Goal: Task Accomplishment & Management: Manage account settings

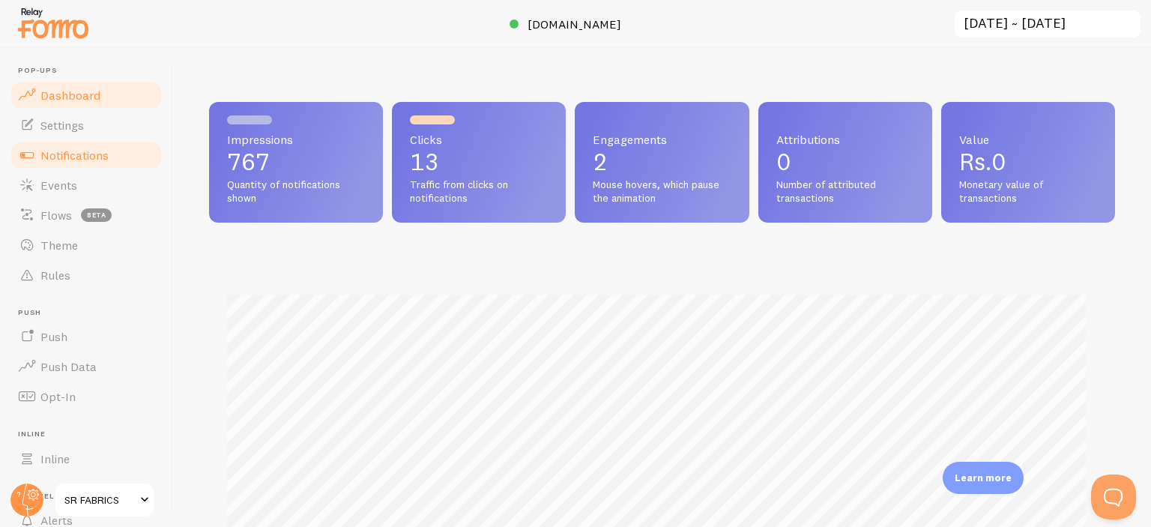
click at [57, 160] on span "Notifications" at bounding box center [74, 155] width 68 height 15
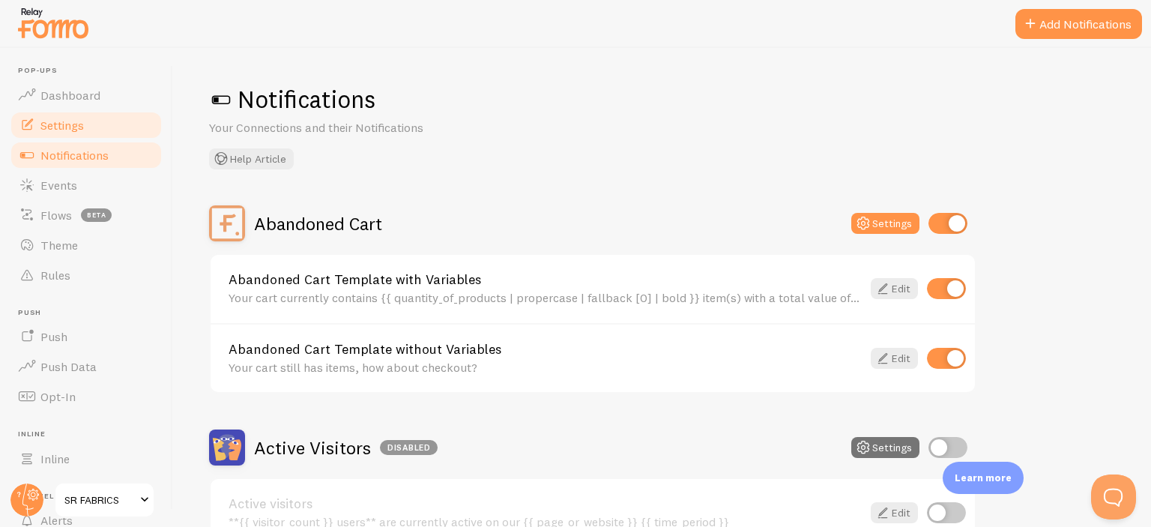
click at [80, 120] on span "Settings" at bounding box center [61, 125] width 43 height 15
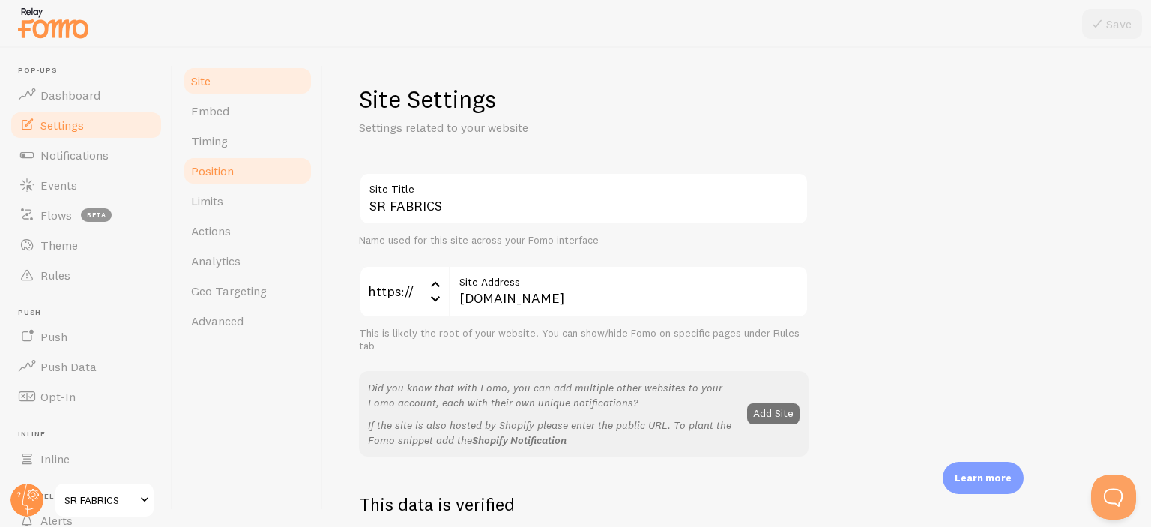
click at [246, 143] on link "Timing" at bounding box center [247, 141] width 131 height 30
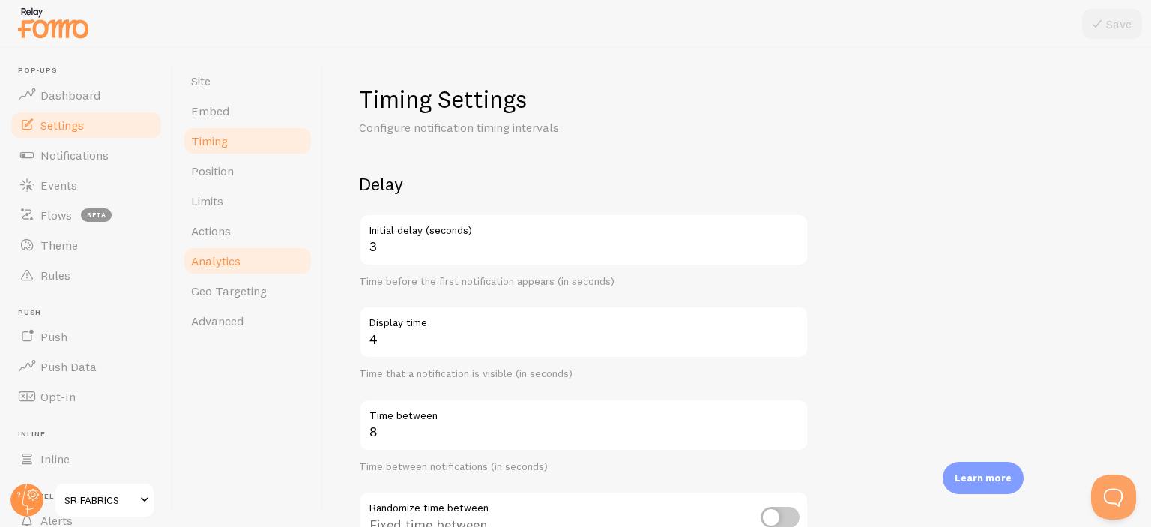
click at [236, 257] on span "Analytics" at bounding box center [215, 260] width 49 height 15
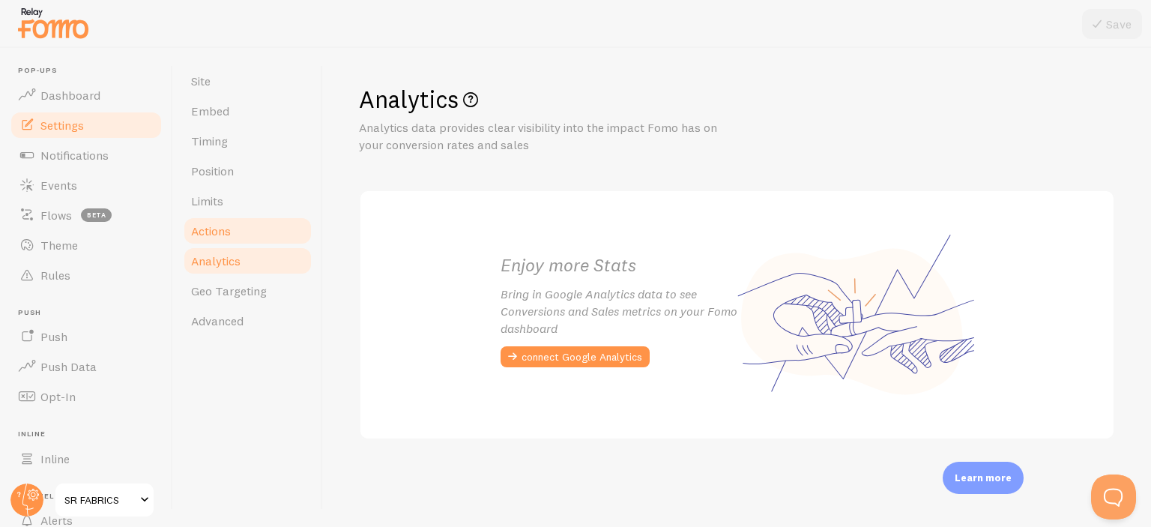
click at [237, 239] on link "Actions" at bounding box center [247, 231] width 131 height 30
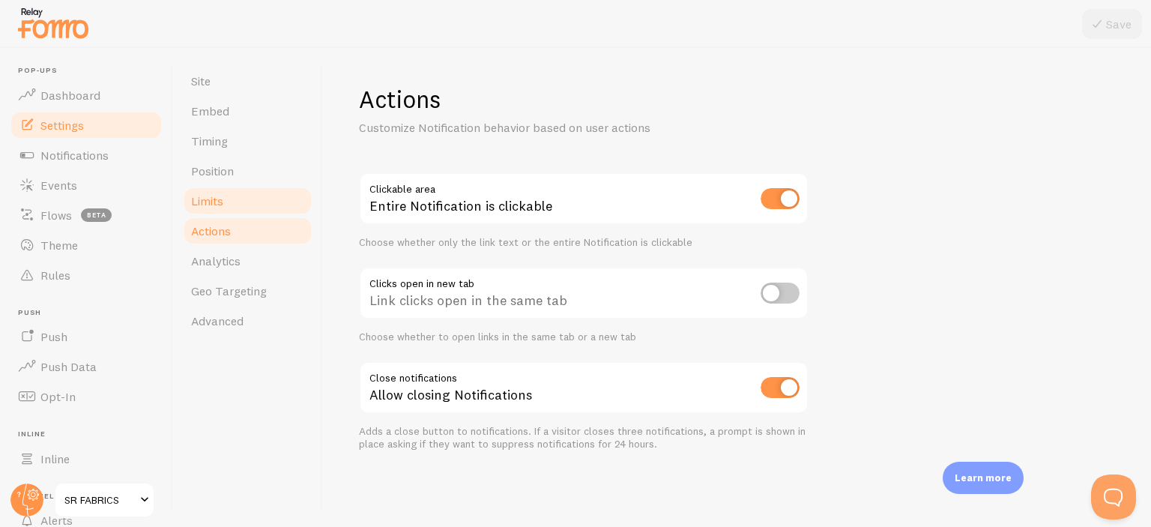
click at [243, 200] on link "Limits" at bounding box center [247, 201] width 131 height 30
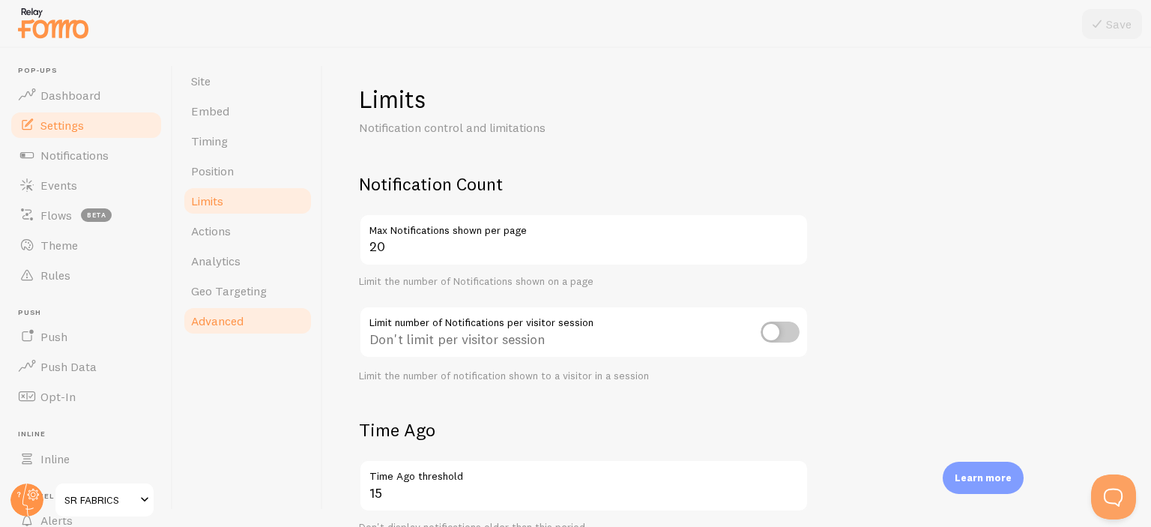
click at [245, 310] on link "Advanced" at bounding box center [247, 321] width 131 height 30
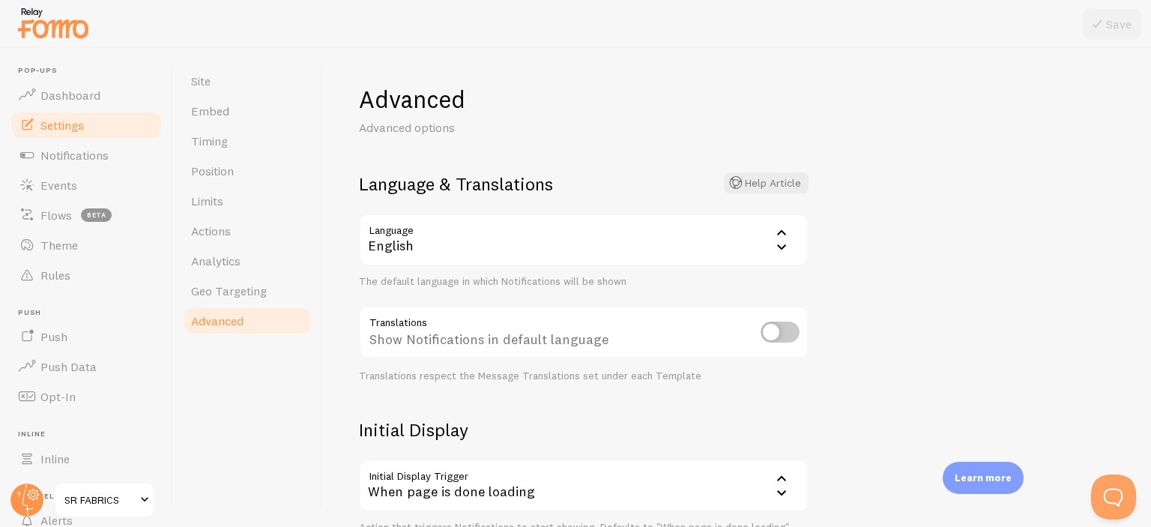
click at [224, 64] on div "Site Embed Timing Position Limits Actions Analytics Geo Targeting Advanced" at bounding box center [248, 287] width 150 height 479
click at [238, 121] on link "Embed" at bounding box center [247, 111] width 131 height 30
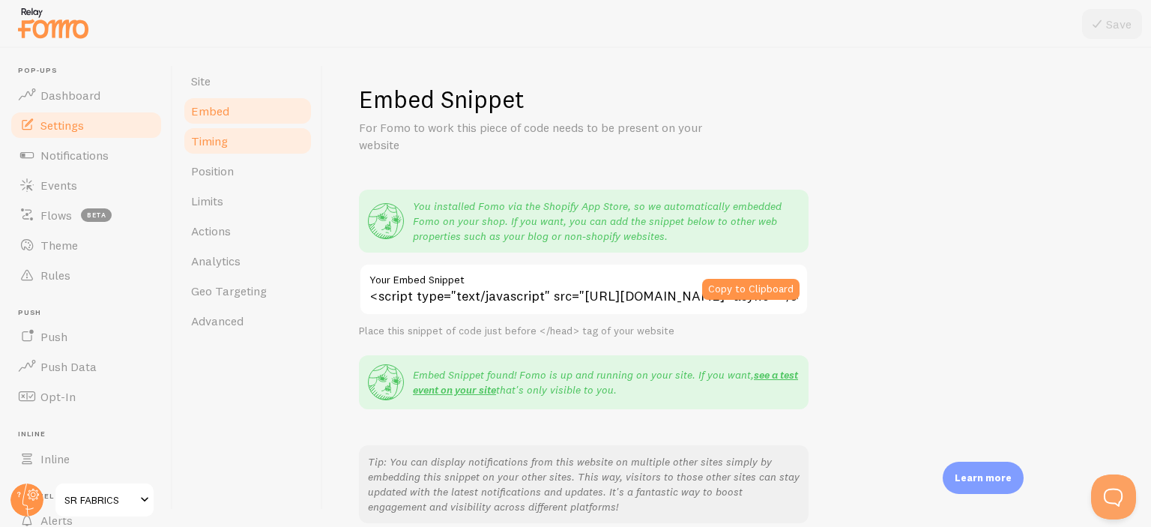
click at [235, 143] on link "Timing" at bounding box center [247, 141] width 131 height 30
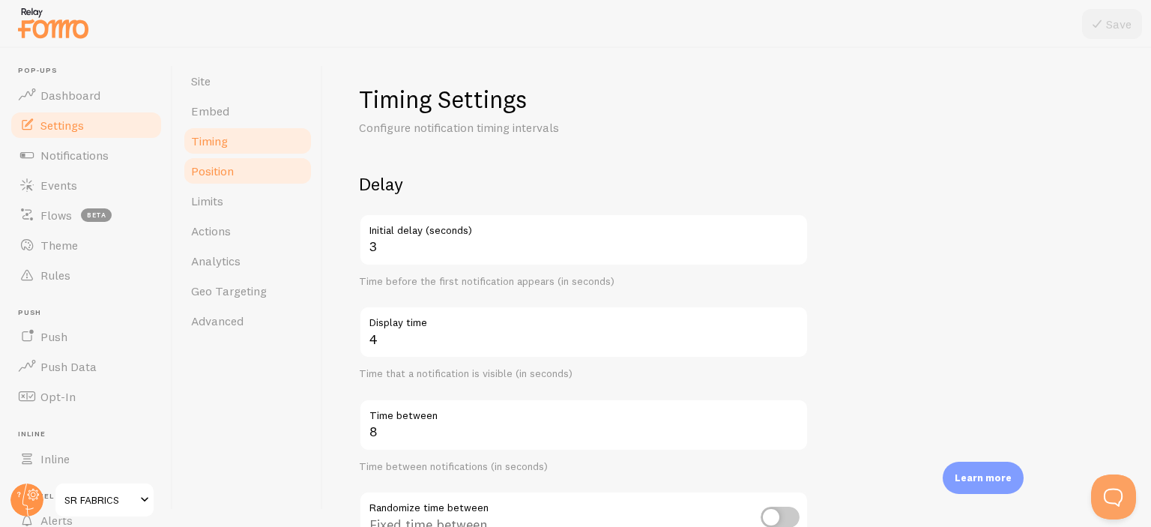
click at [241, 171] on link "Position" at bounding box center [247, 171] width 131 height 30
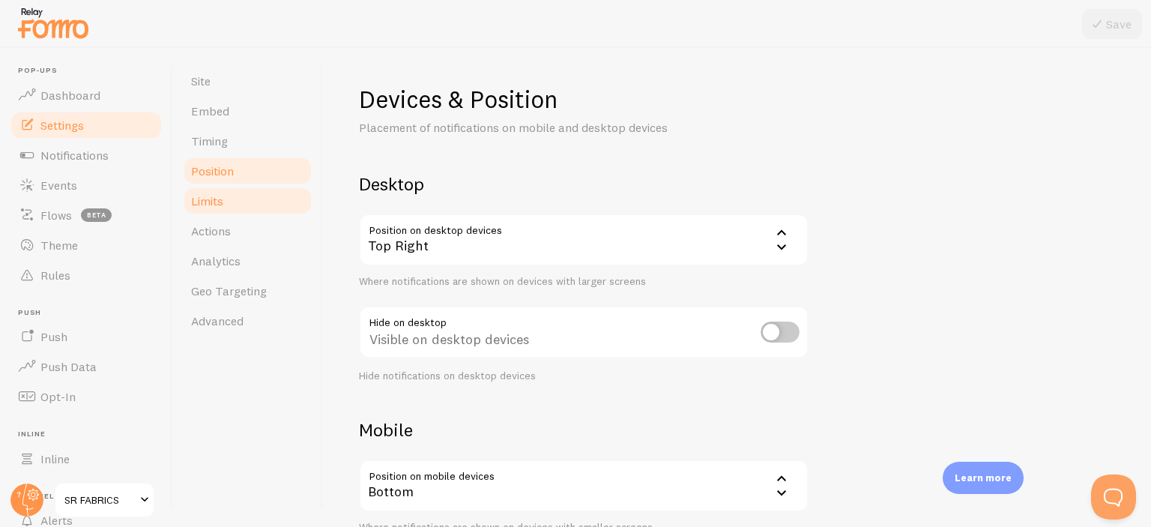
click at [235, 197] on link "Limits" at bounding box center [247, 201] width 131 height 30
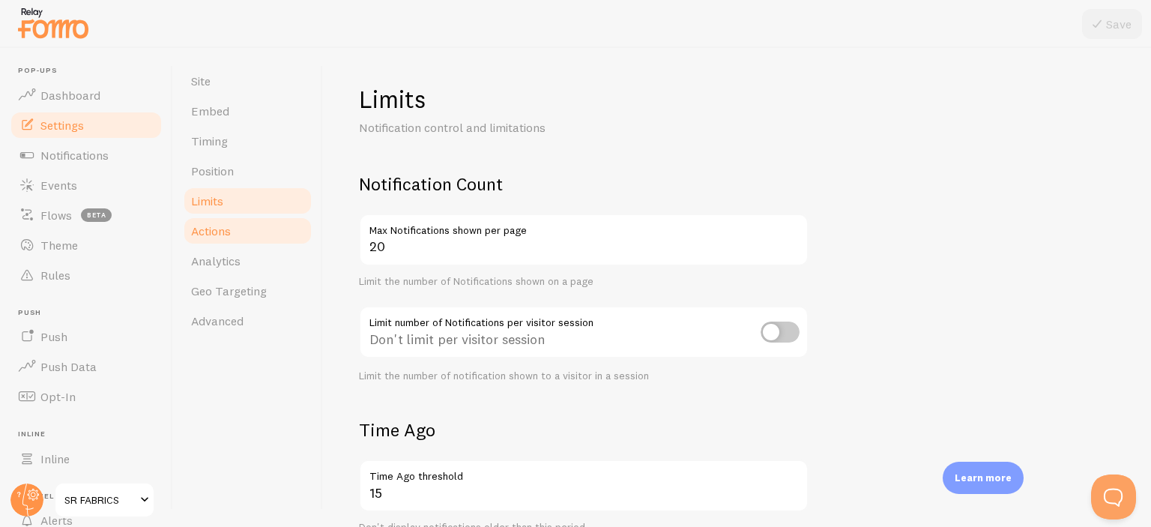
click at [239, 217] on link "Actions" at bounding box center [247, 231] width 131 height 30
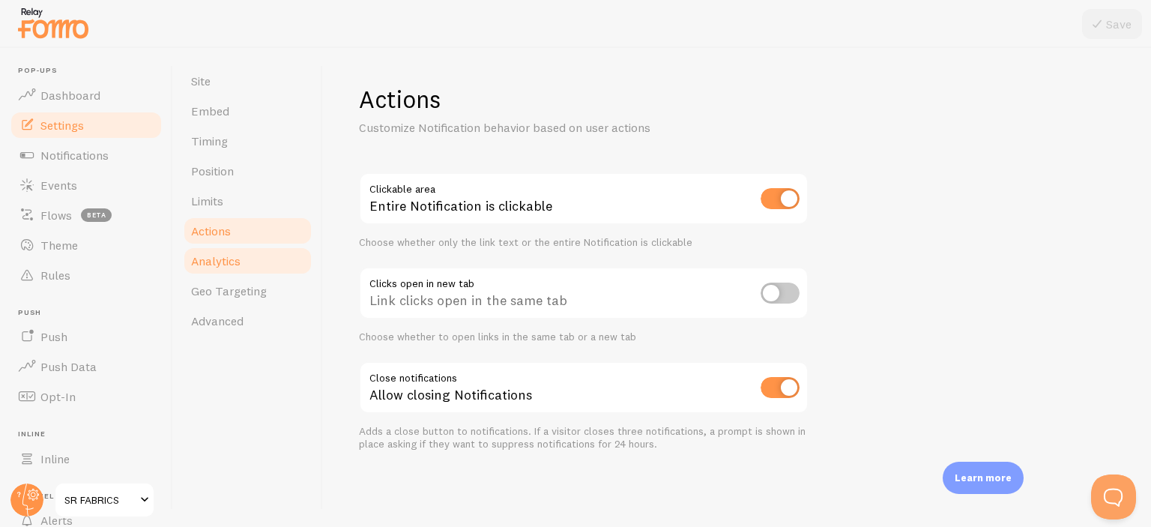
click at [242, 251] on link "Analytics" at bounding box center [247, 261] width 131 height 30
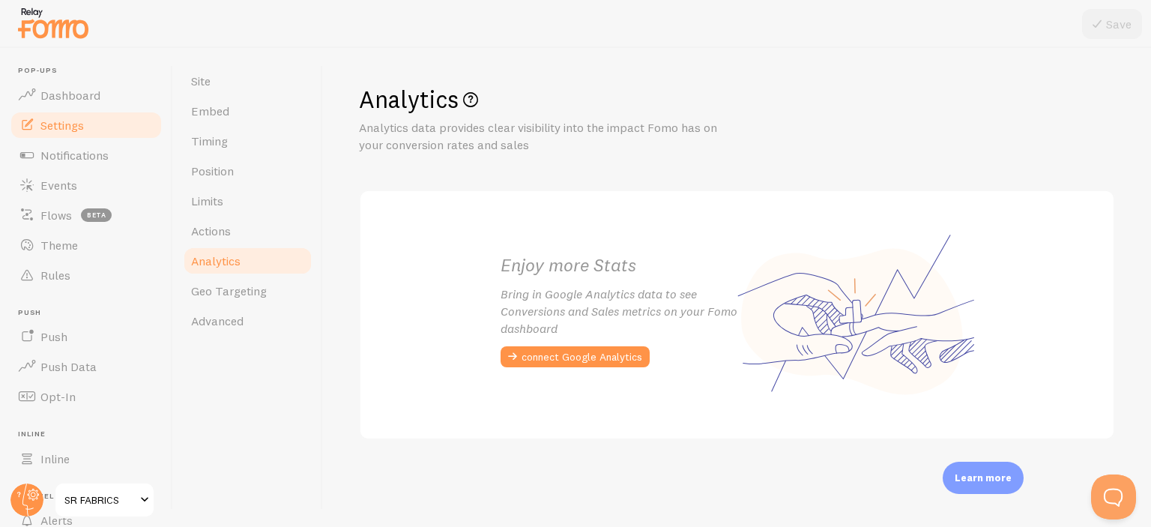
click at [242, 275] on link "Analytics" at bounding box center [247, 261] width 131 height 30
click at [244, 285] on span "Geo Targeting" at bounding box center [229, 290] width 76 height 15
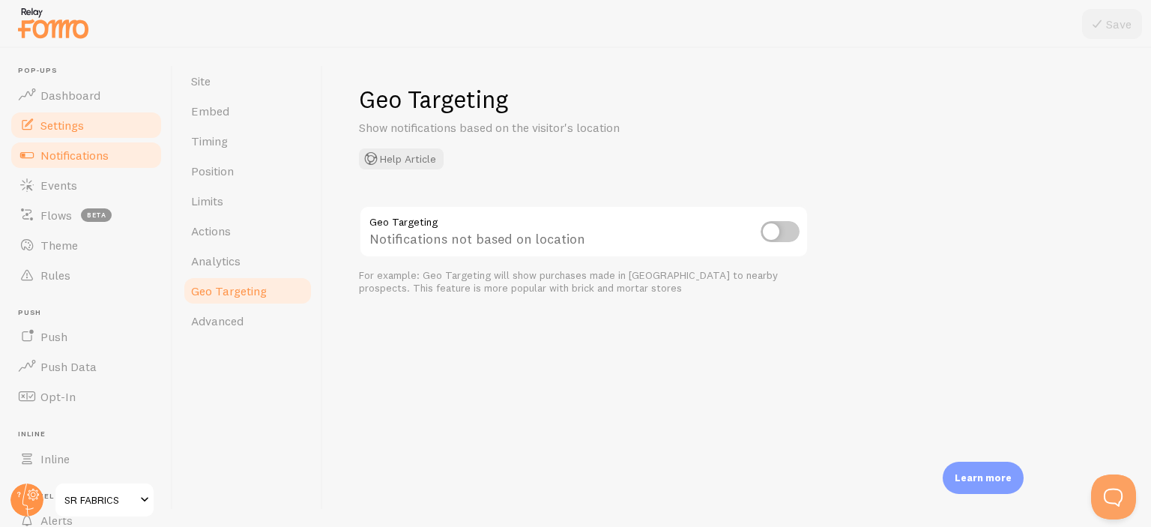
click at [70, 148] on span "Notifications" at bounding box center [74, 155] width 68 height 15
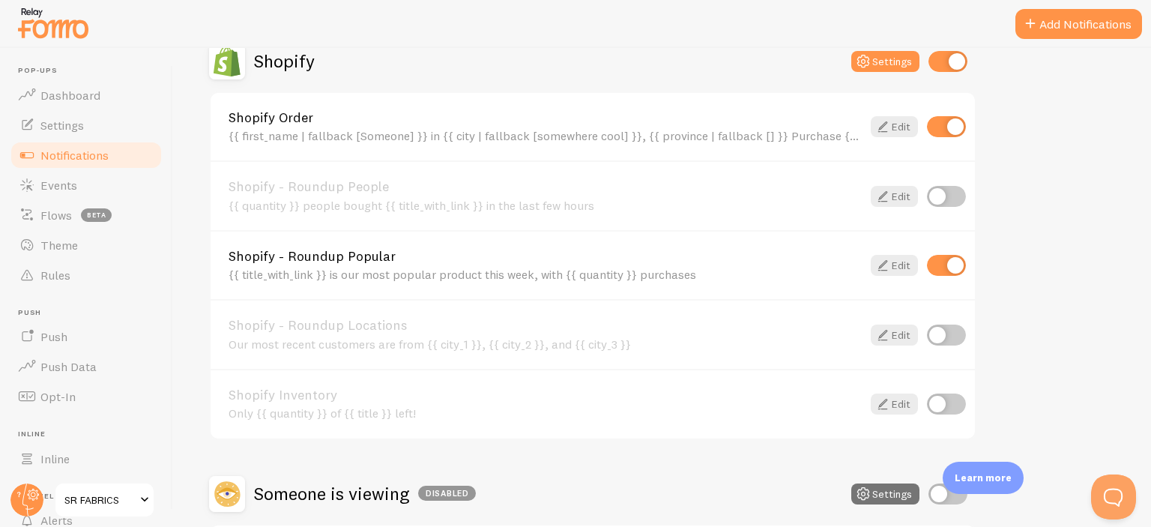
scroll to position [525, 0]
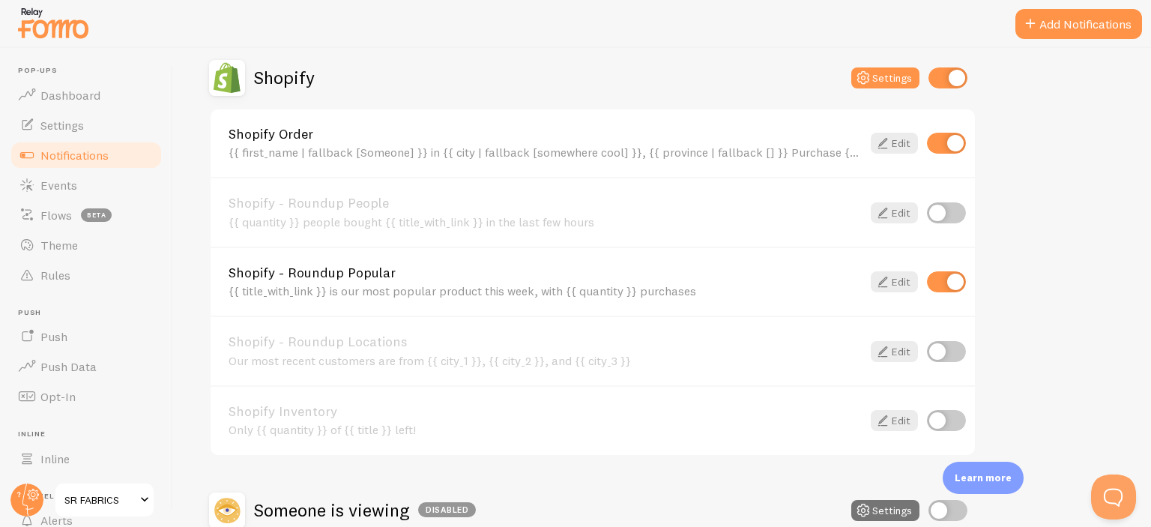
click at [960, 279] on input "checkbox" at bounding box center [946, 281] width 39 height 21
checkbox input "false"
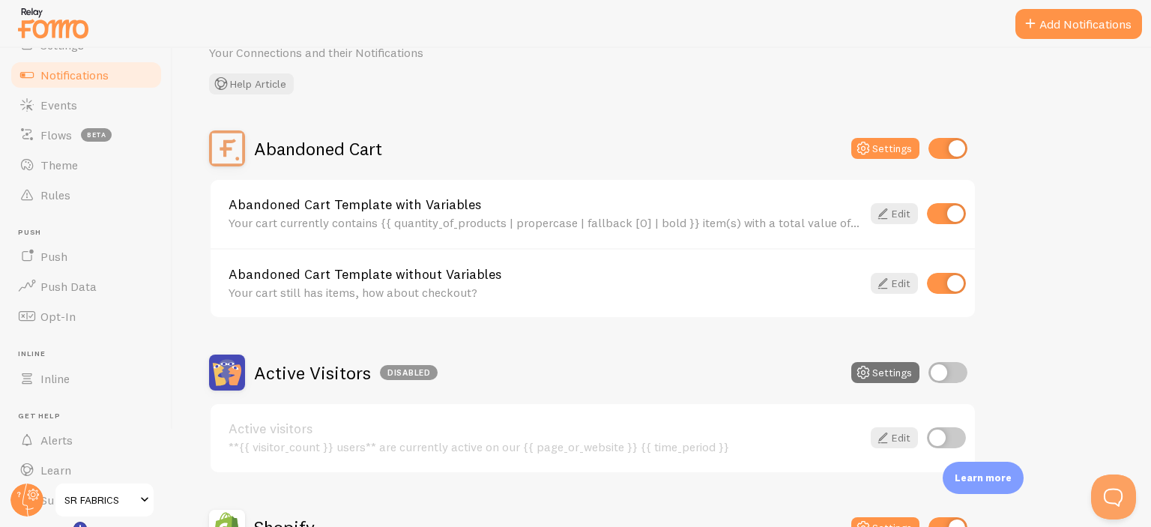
scroll to position [0, 0]
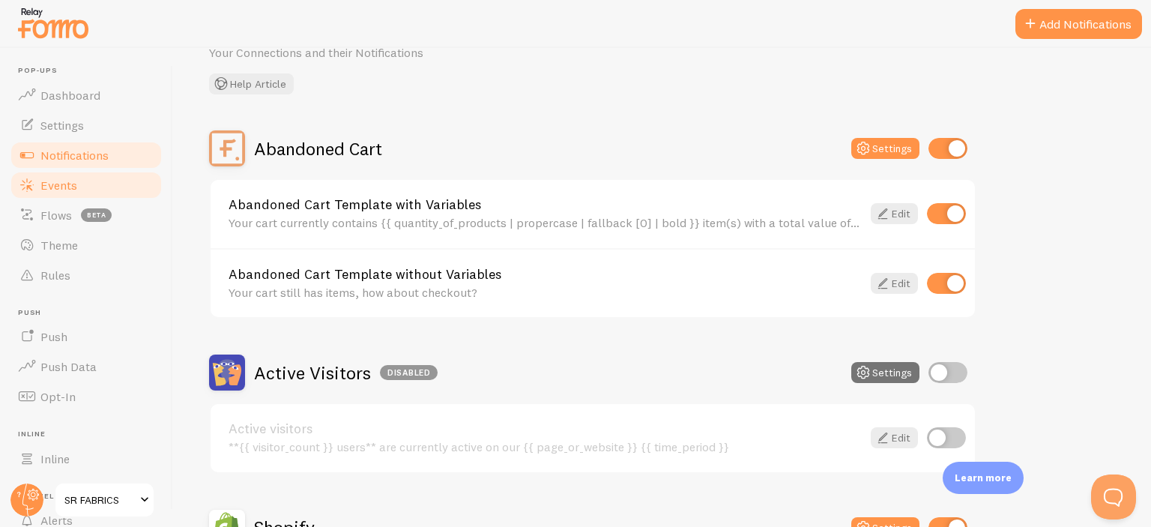
click at [73, 185] on span "Events" at bounding box center [58, 185] width 37 height 15
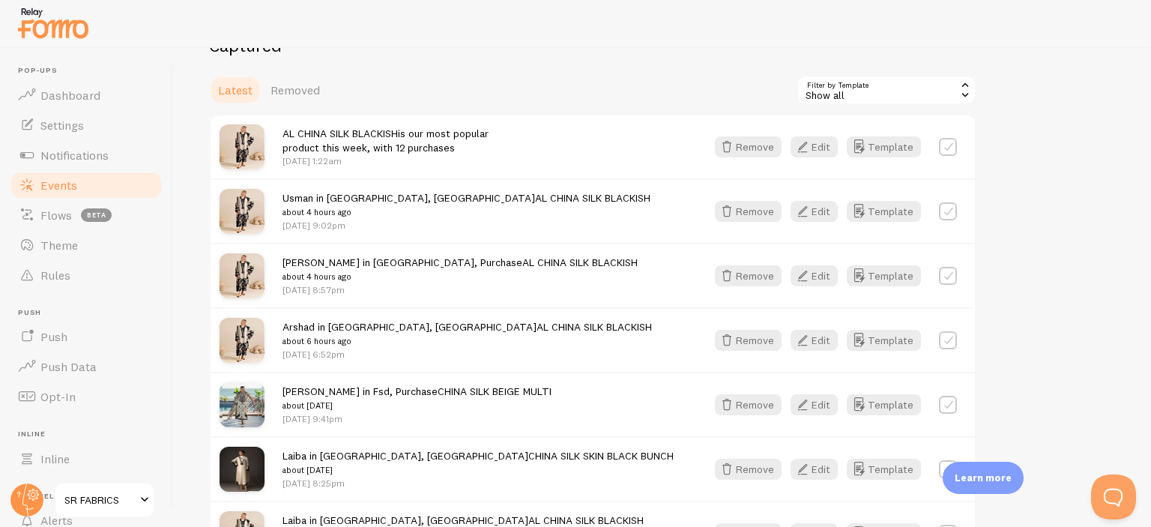
scroll to position [75, 0]
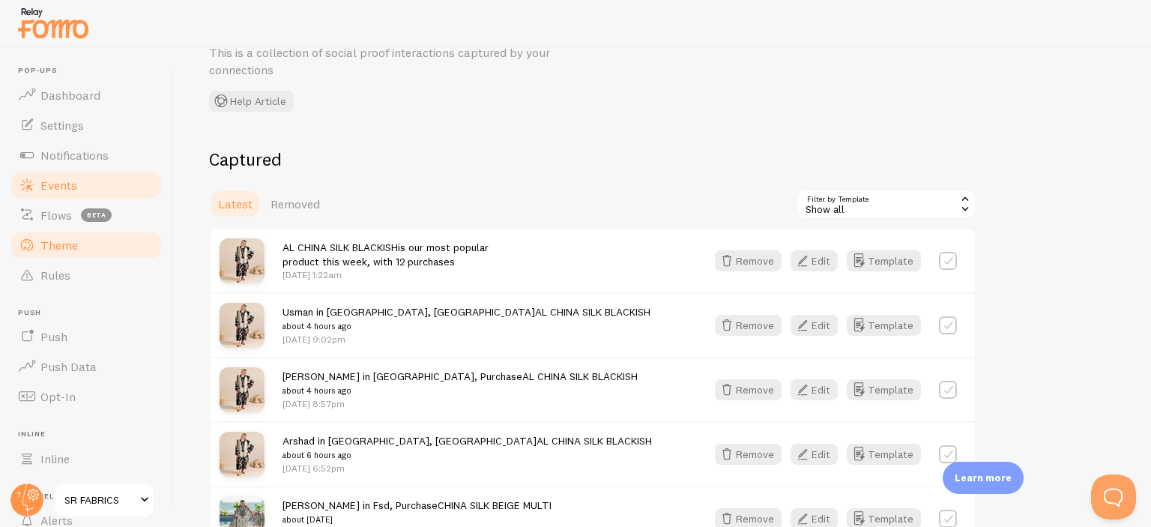
click at [85, 246] on link "Theme" at bounding box center [86, 245] width 154 height 30
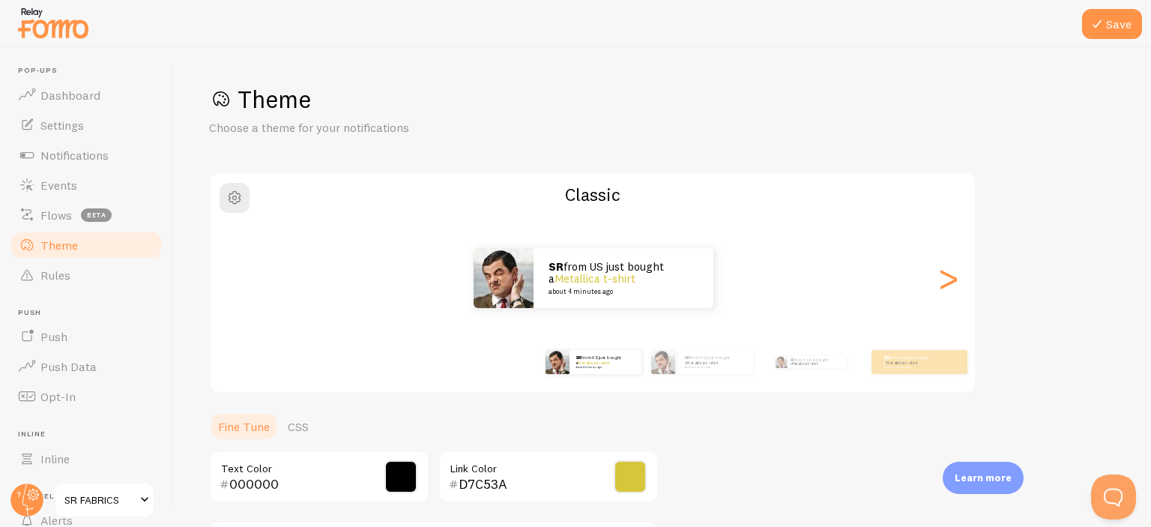
scroll to position [150, 0]
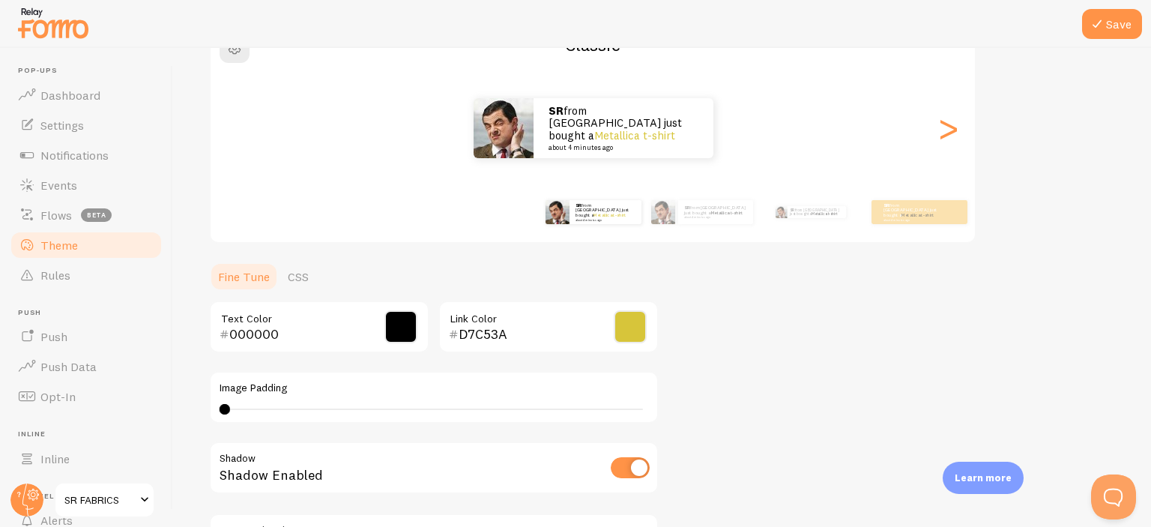
click at [634, 315] on span at bounding box center [630, 326] width 33 height 33
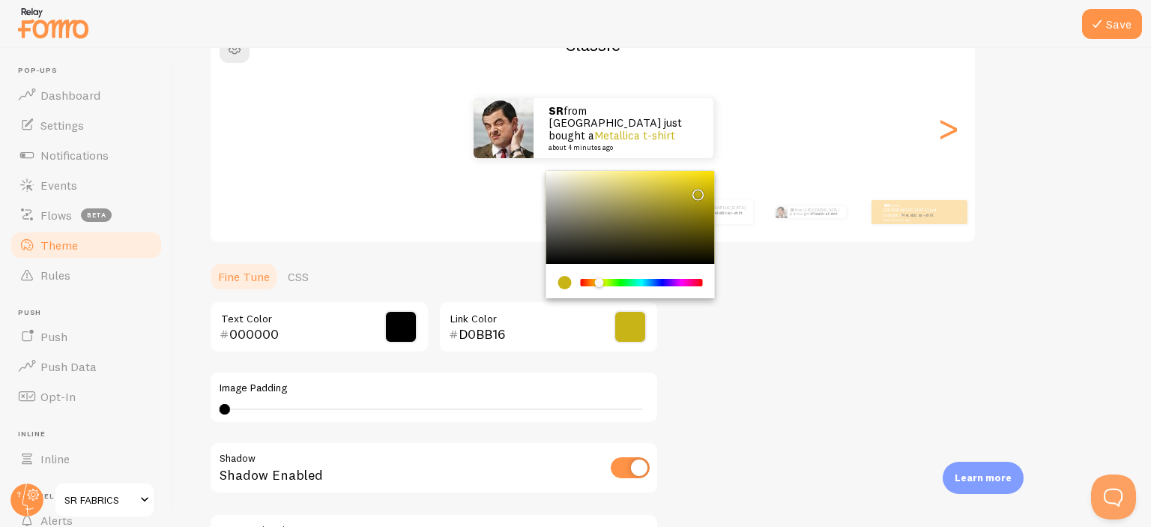
type input "C8B417"
drag, startPoint x: 672, startPoint y: 188, endPoint x: 695, endPoint y: 190, distance: 23.3
click at [695, 190] on div "Chrome color picker" at bounding box center [698, 194] width 9 height 9
click at [837, 283] on div "Theme Choose a theme for your notifications Classic SR from [GEOGRAPHIC_DATA] j…" at bounding box center [662, 289] width 906 height 711
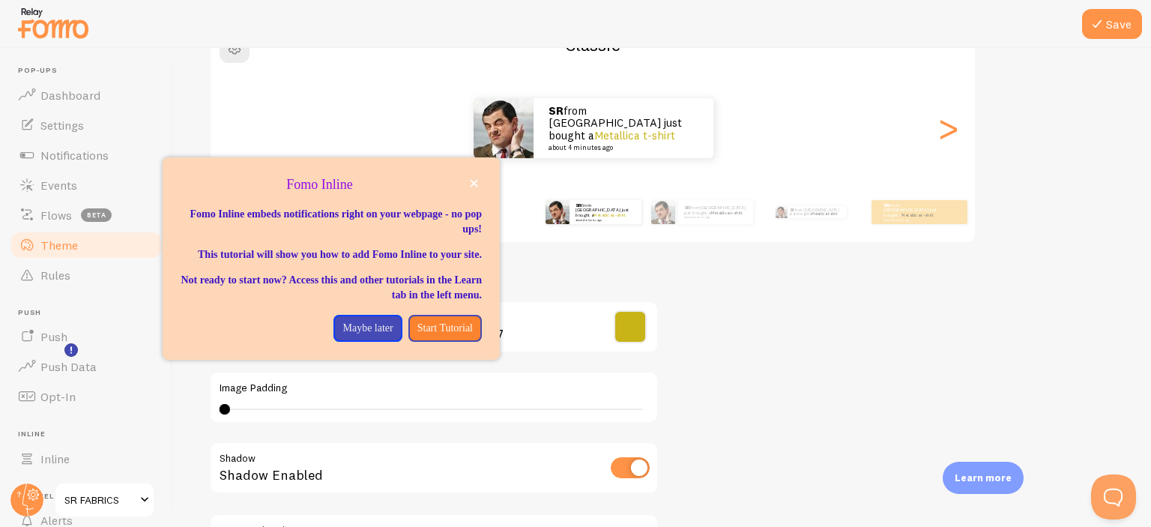
scroll to position [122, 0]
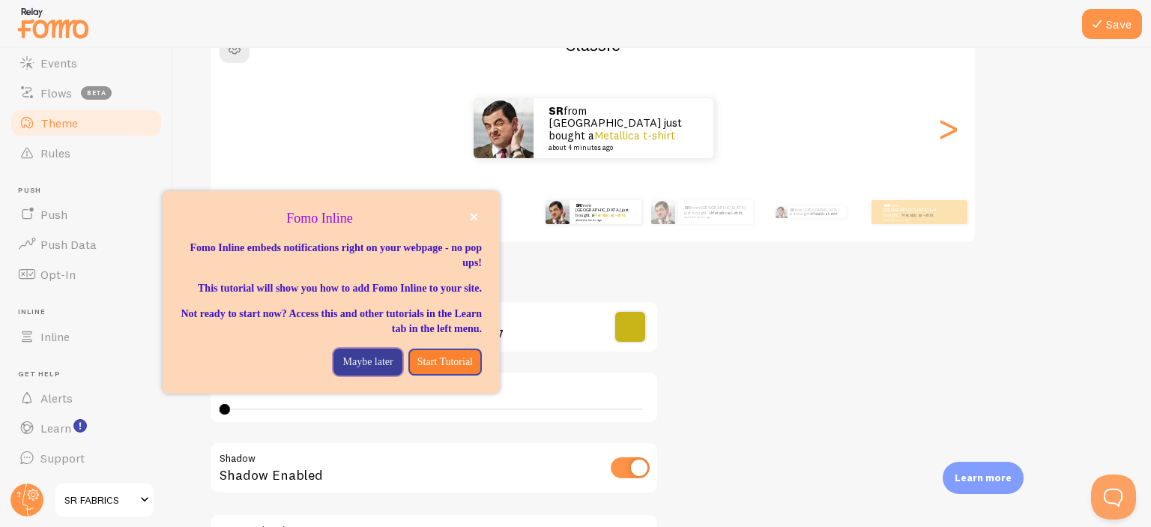
click at [363, 369] on p "Maybe later" at bounding box center [367, 361] width 50 height 15
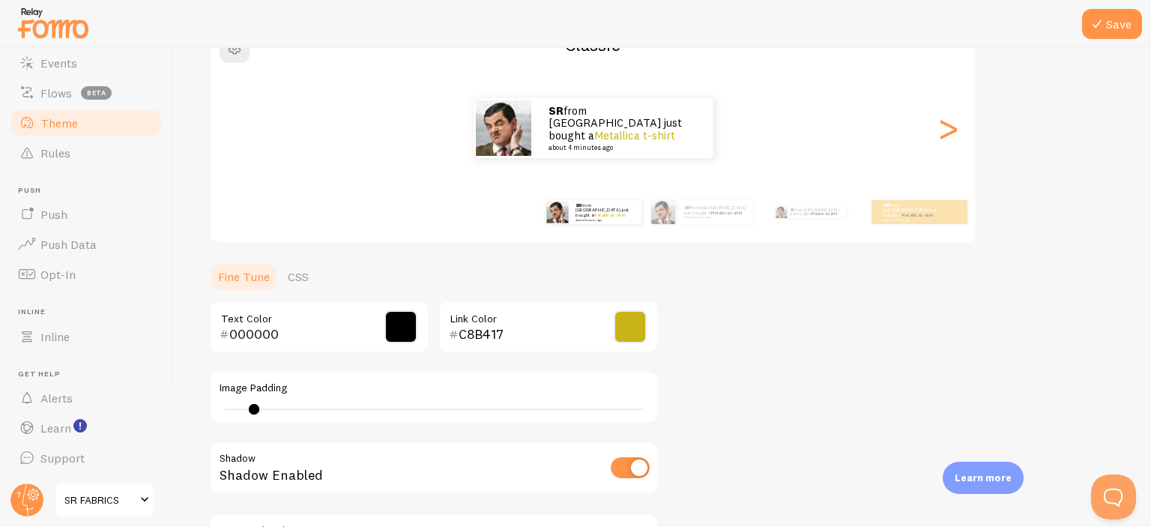
click at [253, 405] on div at bounding box center [254, 409] width 10 height 10
drag, startPoint x: 253, startPoint y: 405, endPoint x: 173, endPoint y: 430, distance: 83.9
click at [173, 430] on div "Save Theme Choose a theme for your notifications Classic SR from [GEOGRAPHIC_DA…" at bounding box center [662, 287] width 978 height 479
click at [229, 410] on div at bounding box center [225, 409] width 10 height 10
click at [243, 408] on div "0" at bounding box center [434, 408] width 418 height 1
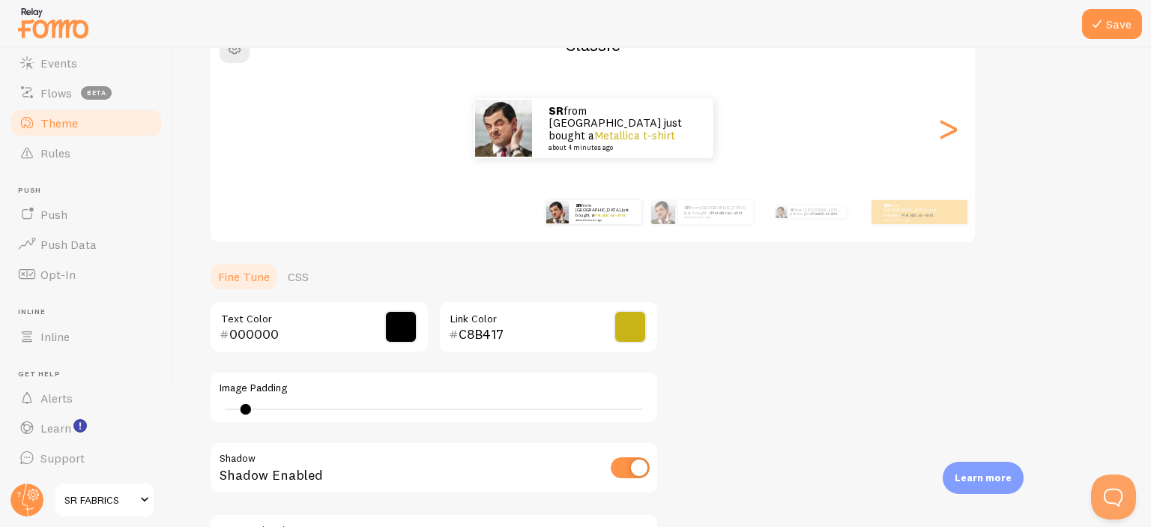
drag, startPoint x: 244, startPoint y: 411, endPoint x: 222, endPoint y: 411, distance: 22.5
click at [241, 411] on div at bounding box center [246, 409] width 10 height 10
type input "0"
click at [950, 128] on div ">" at bounding box center [948, 128] width 18 height 108
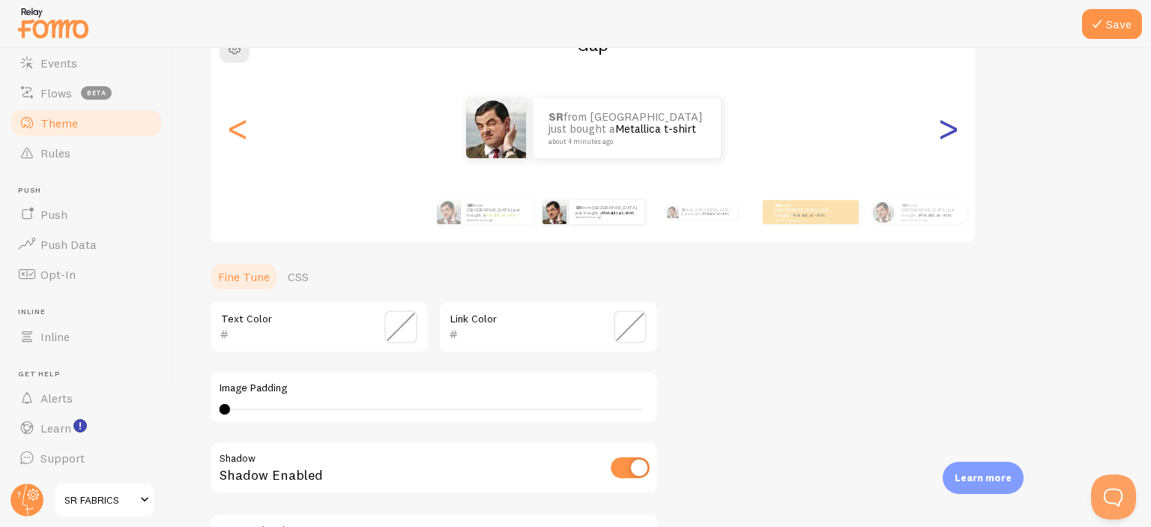
click at [949, 131] on div ">" at bounding box center [948, 128] width 18 height 108
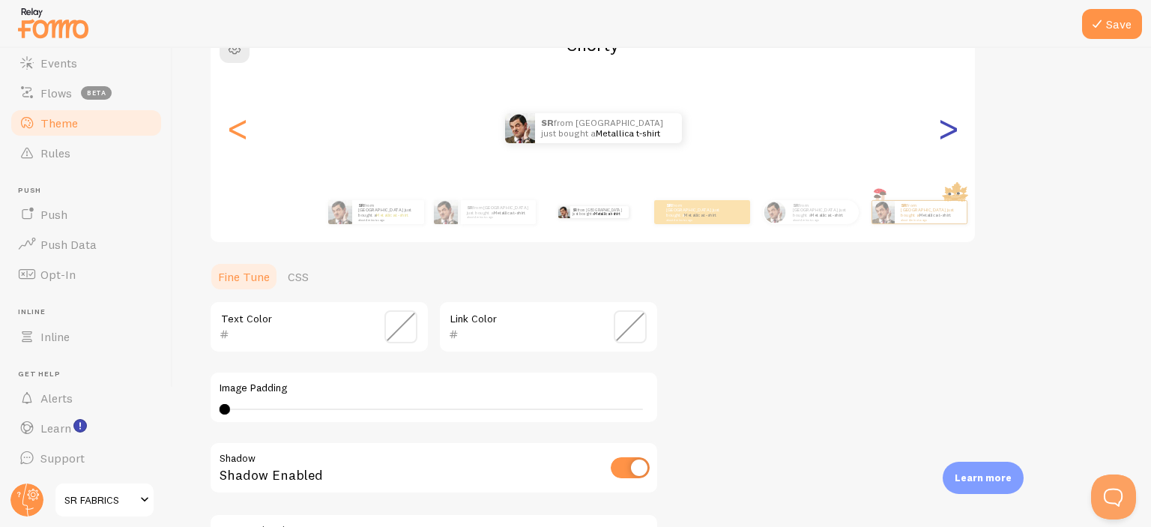
click at [949, 131] on div ">" at bounding box center [948, 128] width 18 height 108
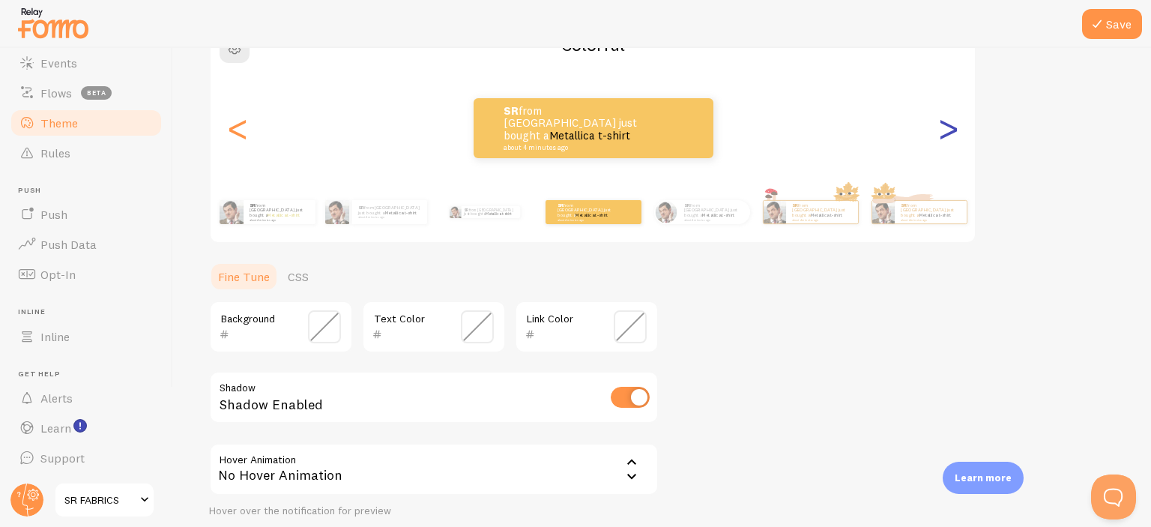
click at [949, 129] on div ">" at bounding box center [948, 128] width 18 height 108
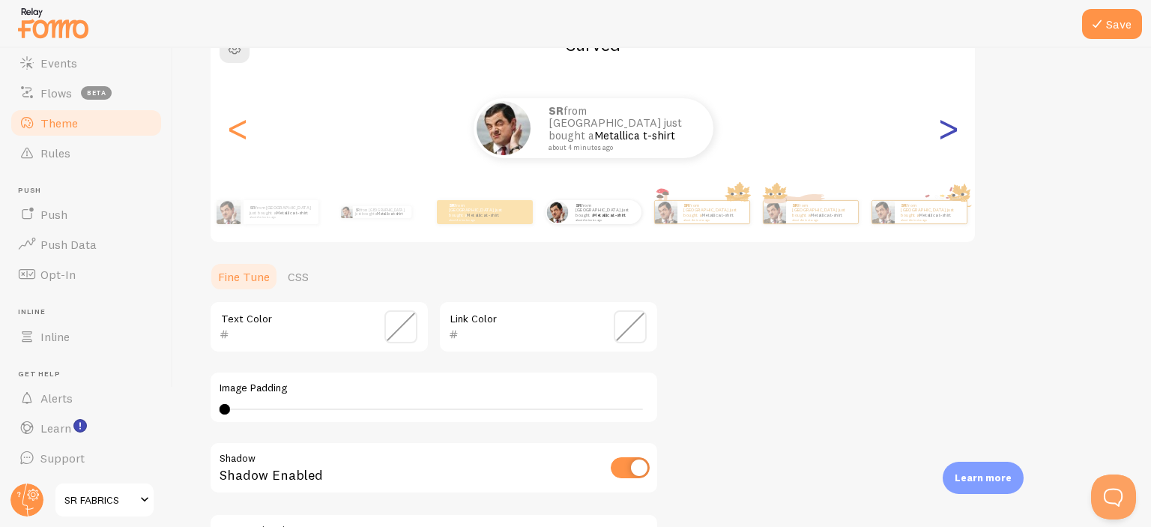
click at [947, 120] on div ">" at bounding box center [948, 128] width 18 height 108
type input "0"
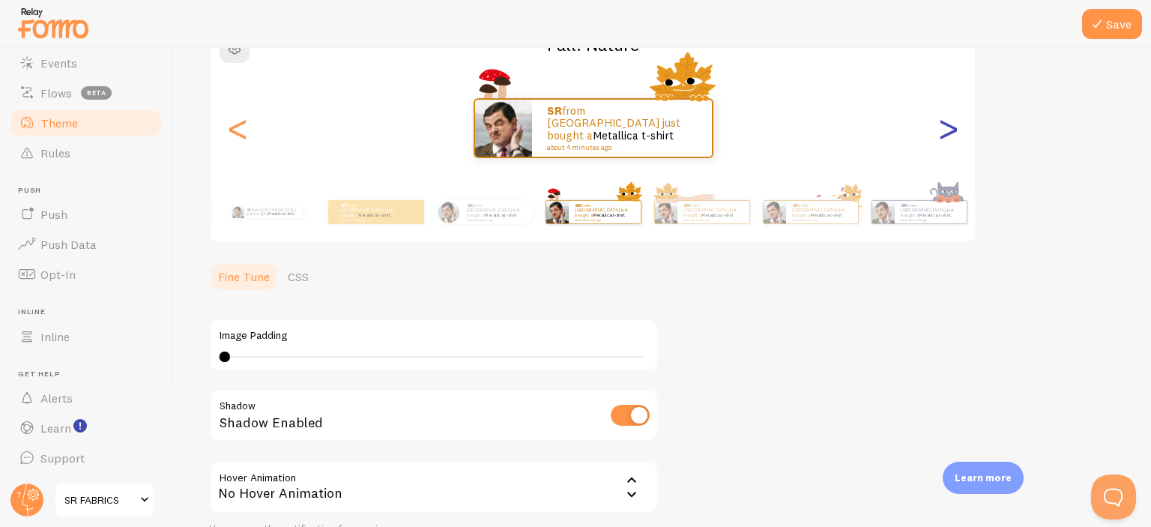
click at [947, 120] on div ">" at bounding box center [948, 128] width 18 height 108
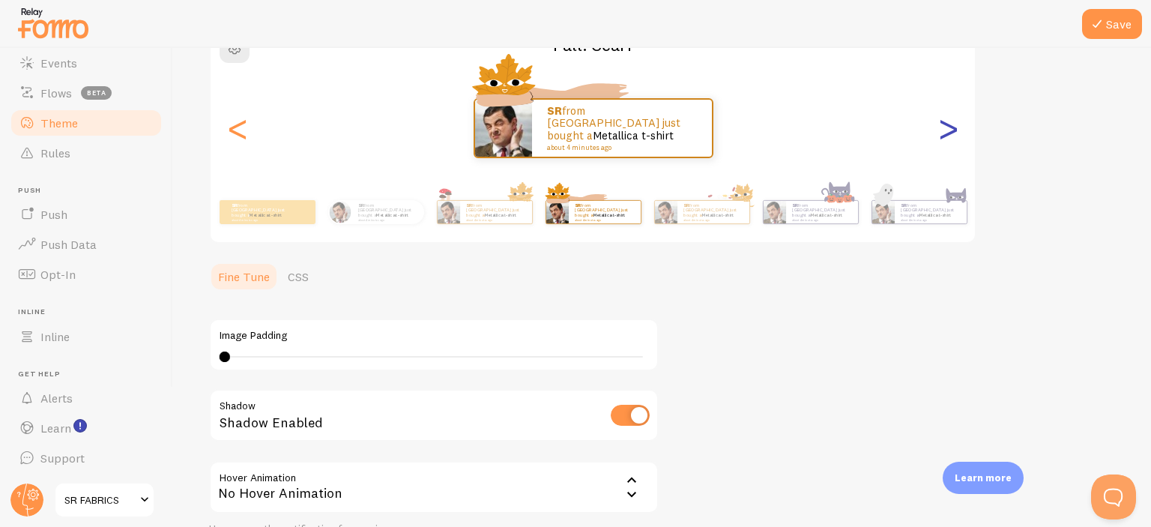
click at [949, 121] on div ">" at bounding box center [948, 128] width 18 height 108
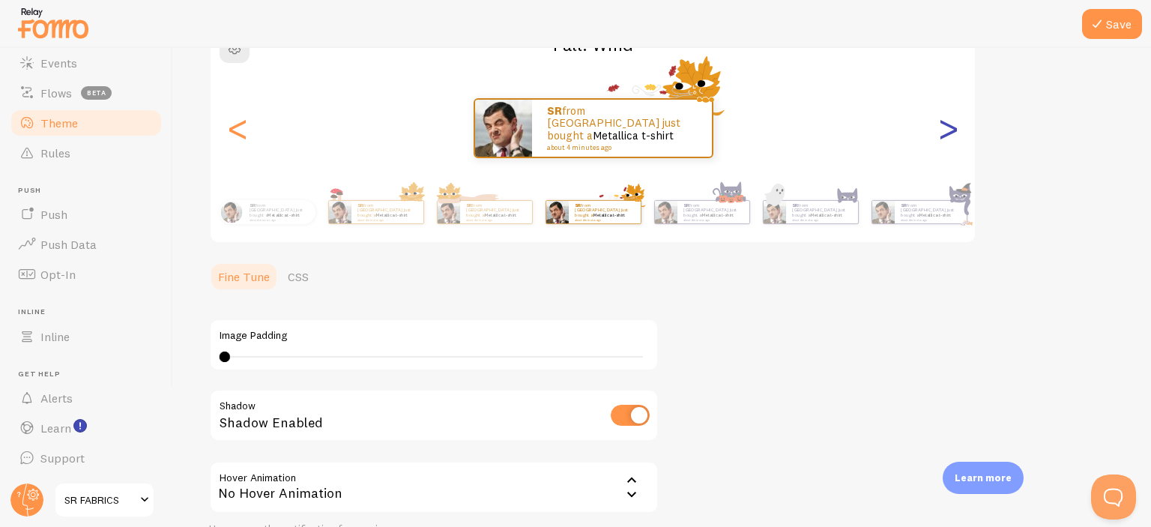
click at [949, 121] on div ">" at bounding box center [948, 128] width 18 height 108
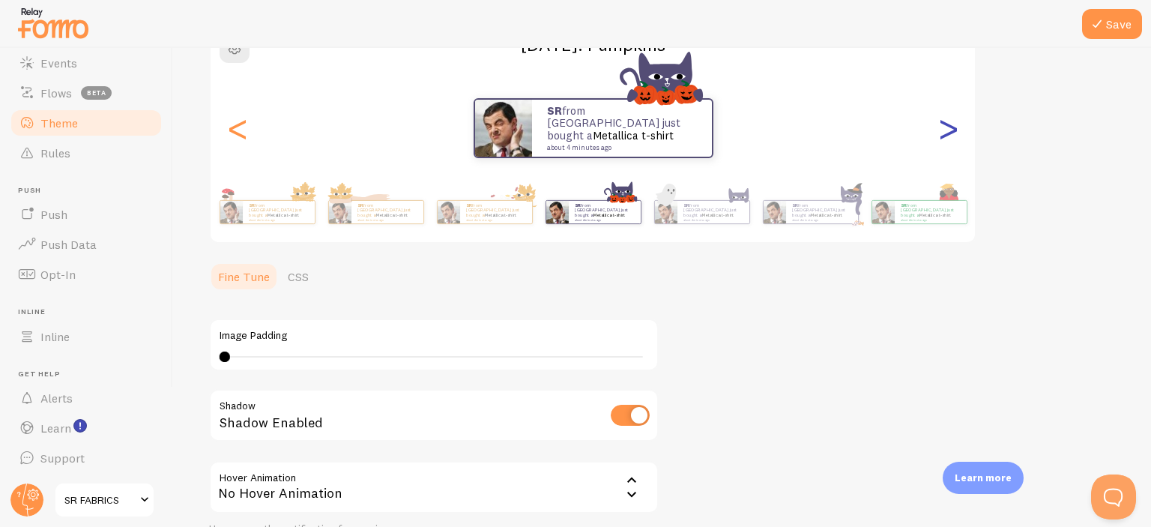
click at [949, 121] on div ">" at bounding box center [948, 128] width 18 height 108
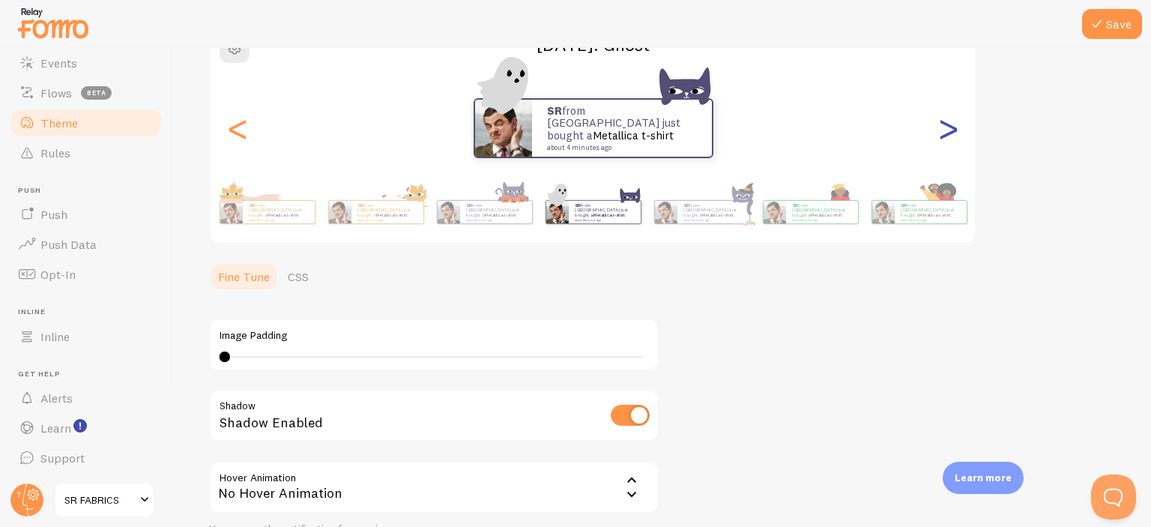
click at [949, 121] on div ">" at bounding box center [948, 128] width 18 height 108
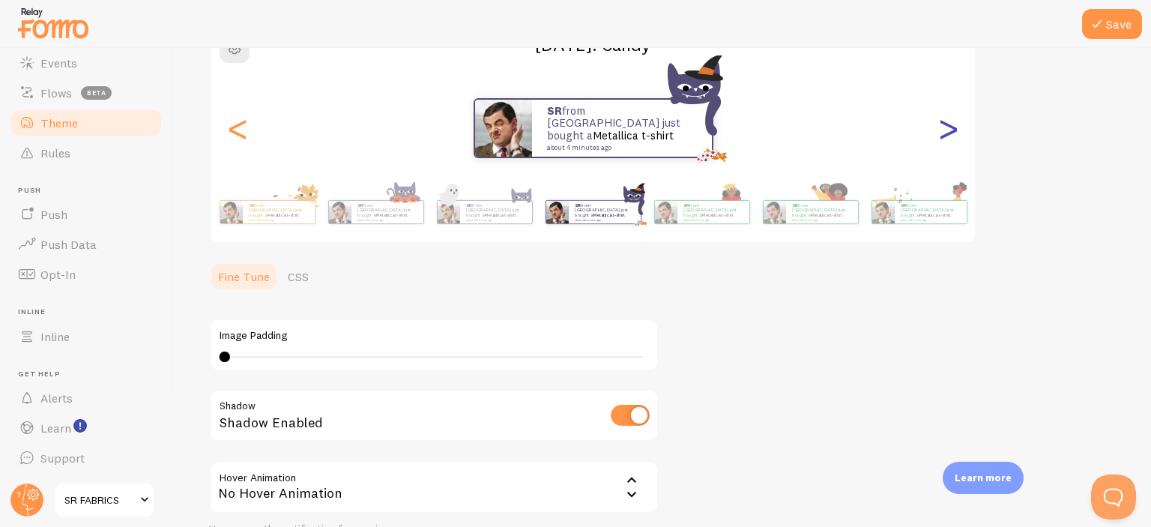
click at [949, 121] on div ">" at bounding box center [948, 128] width 18 height 108
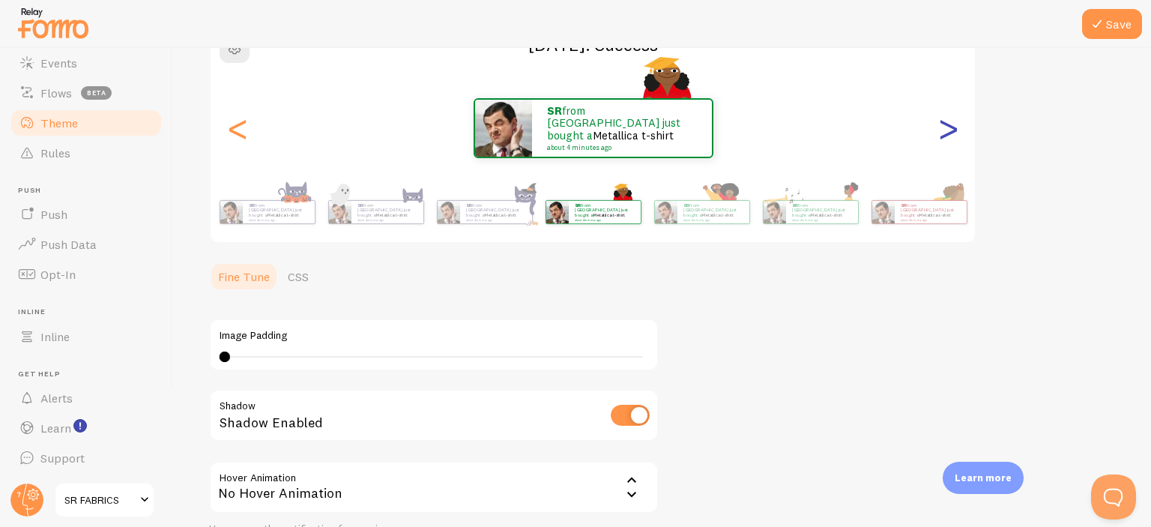
click at [949, 121] on div ">" at bounding box center [948, 128] width 18 height 108
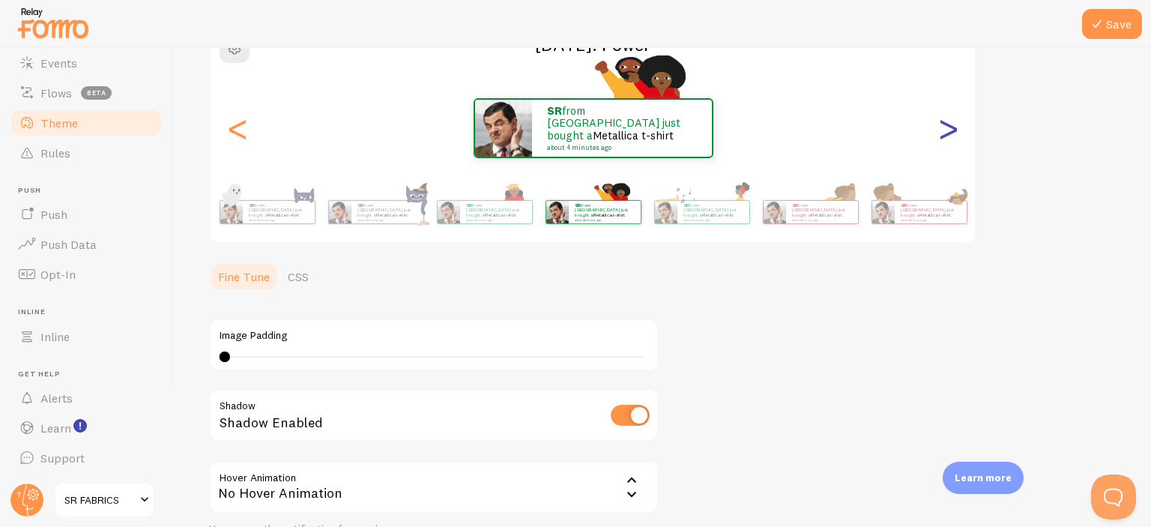
click at [949, 121] on div ">" at bounding box center [948, 128] width 18 height 108
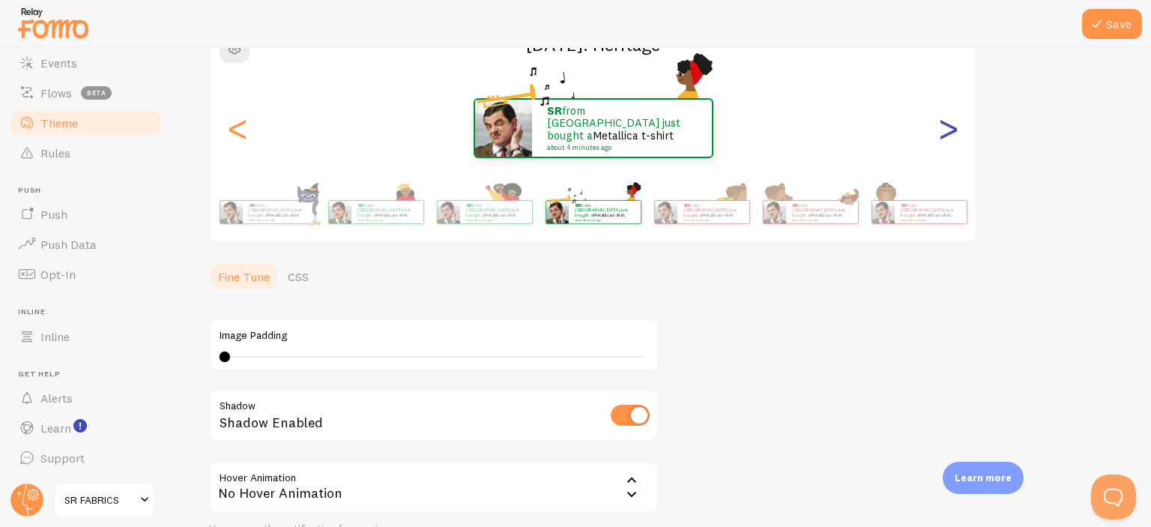
click at [949, 121] on div ">" at bounding box center [948, 128] width 18 height 108
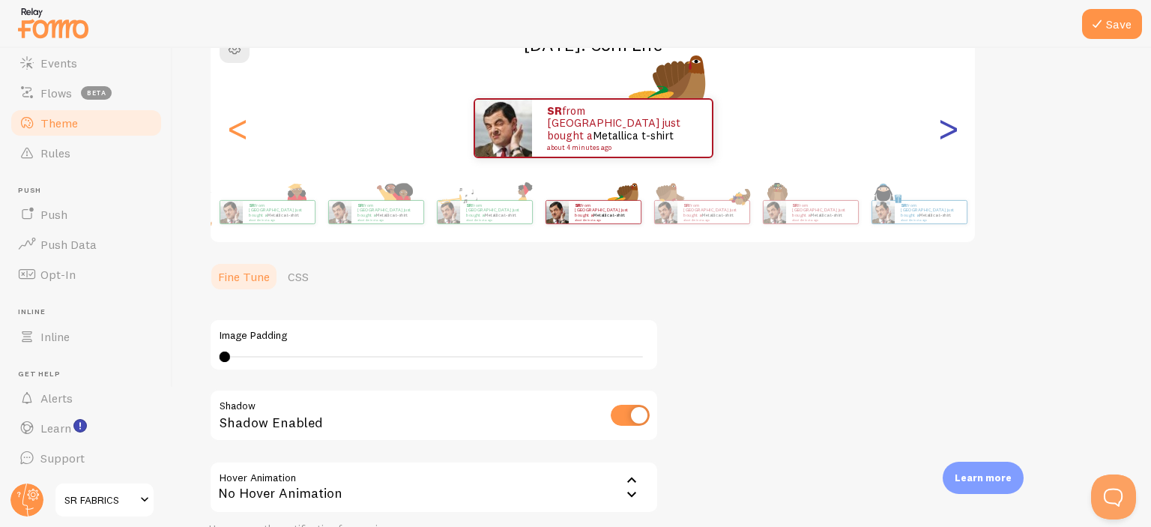
click at [949, 121] on div ">" at bounding box center [948, 128] width 18 height 108
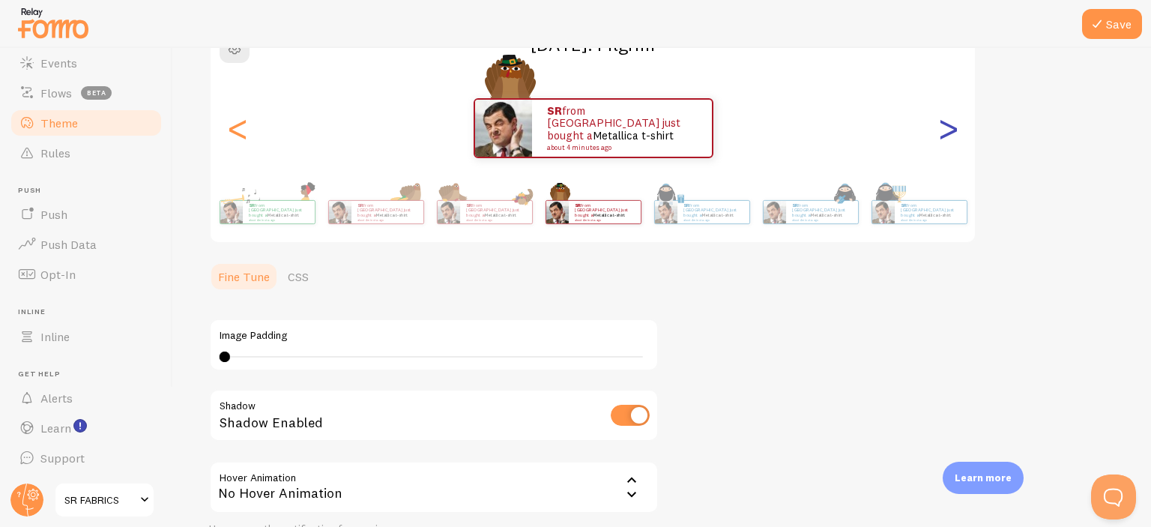
click at [949, 121] on div ">" at bounding box center [948, 128] width 18 height 108
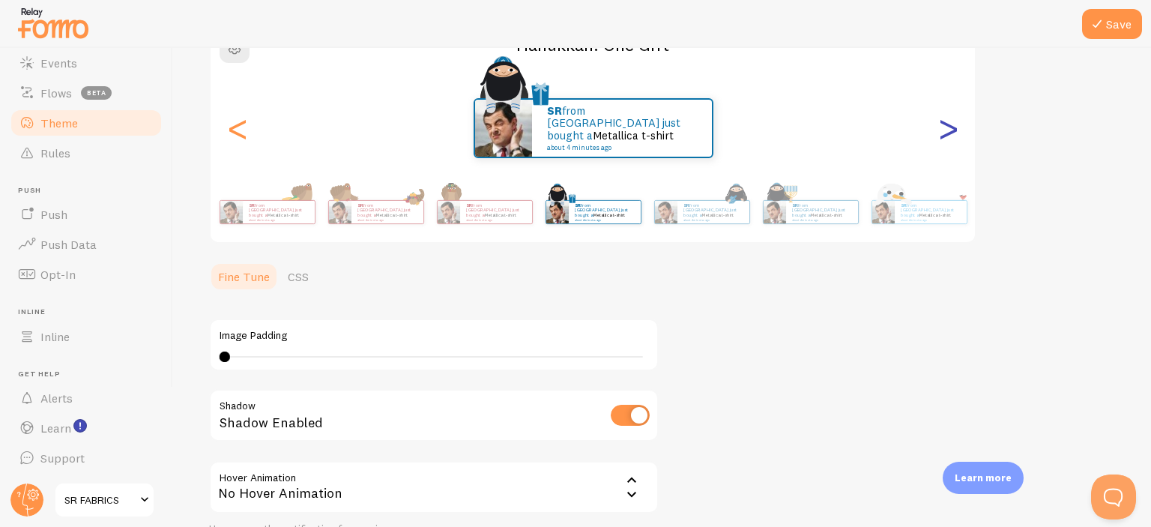
click at [949, 121] on div ">" at bounding box center [948, 128] width 18 height 108
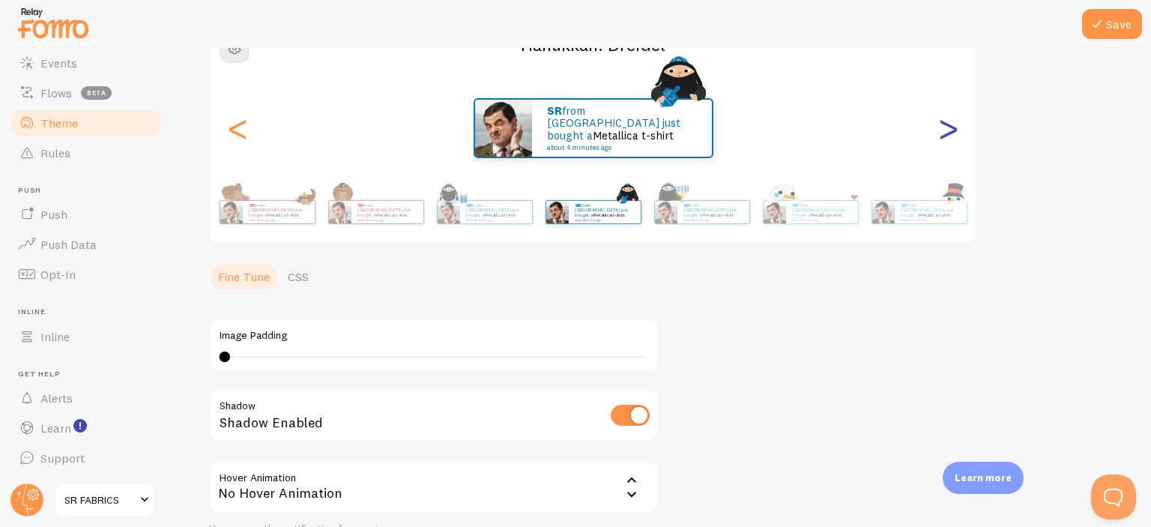
click at [949, 121] on div ">" at bounding box center [948, 128] width 18 height 108
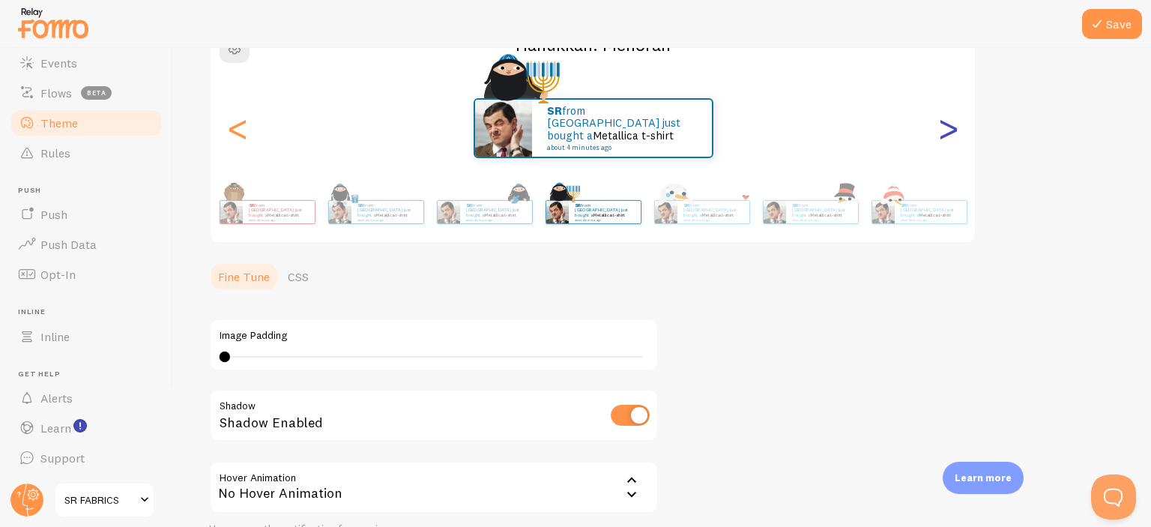
click at [949, 121] on div ">" at bounding box center [948, 128] width 18 height 108
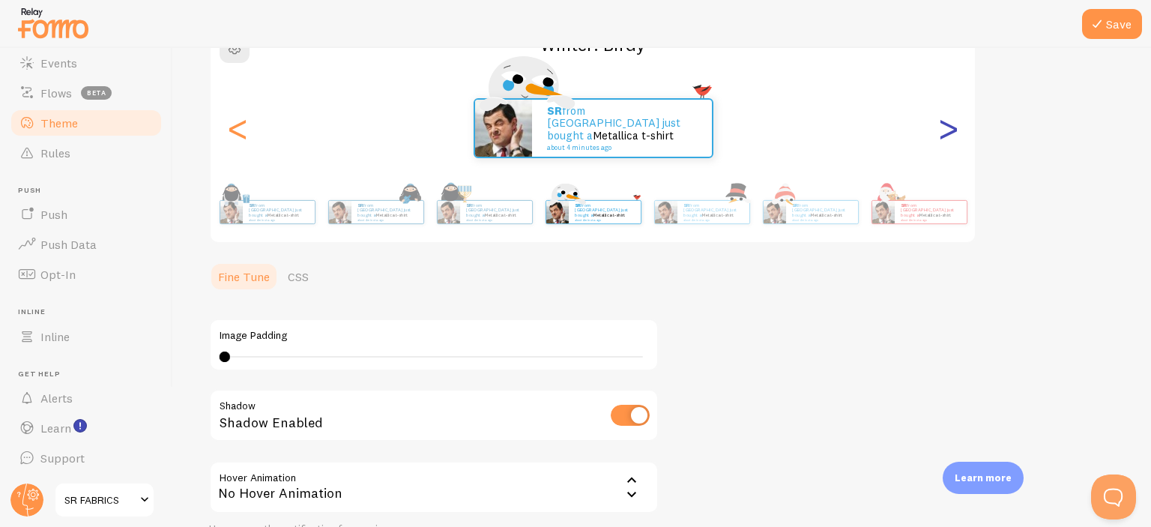
click at [943, 137] on div ">" at bounding box center [948, 128] width 18 height 108
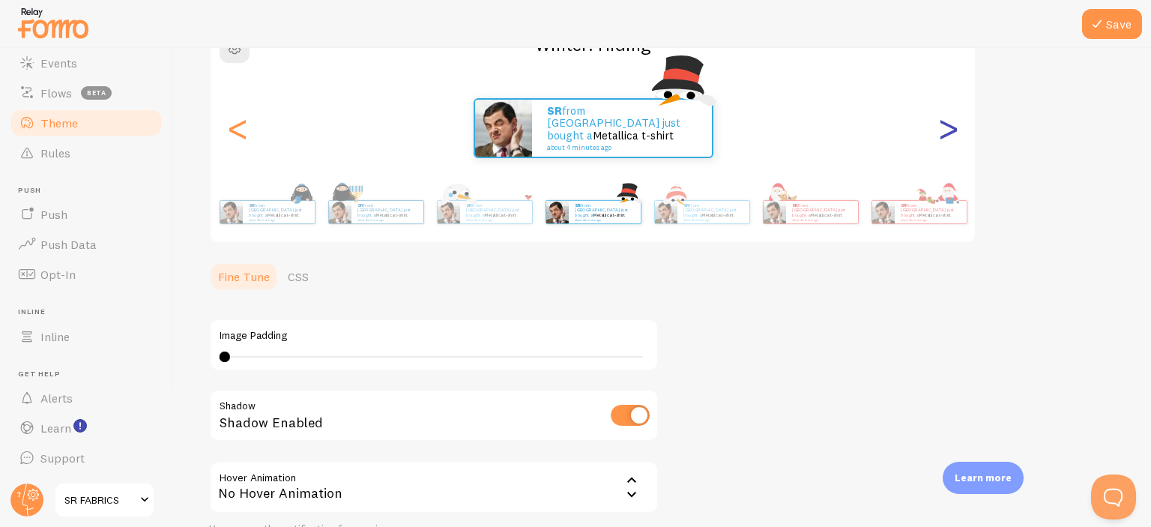
click at [943, 137] on div ">" at bounding box center [948, 128] width 18 height 108
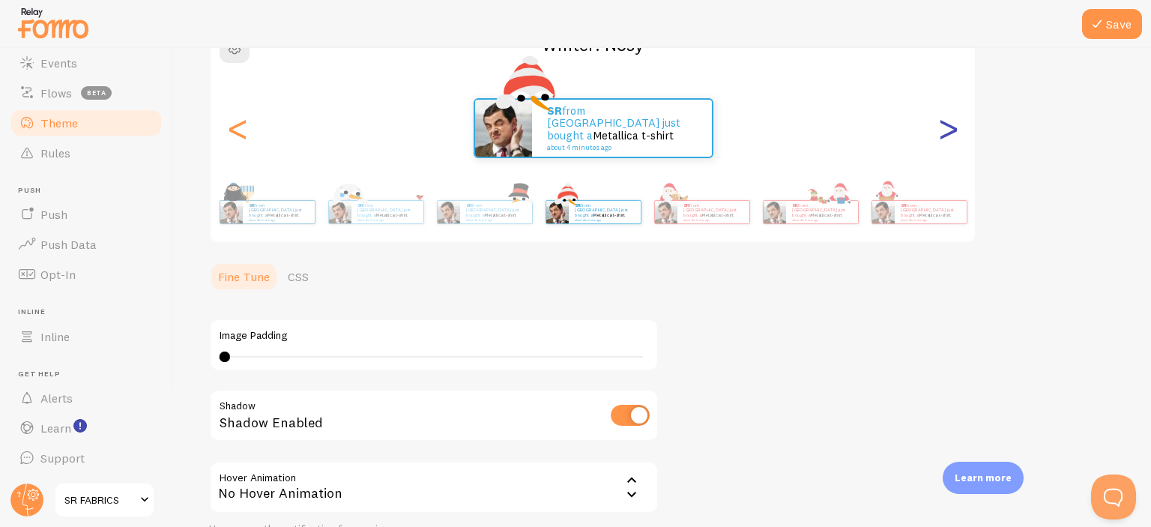
click at [943, 137] on div ">" at bounding box center [948, 128] width 18 height 108
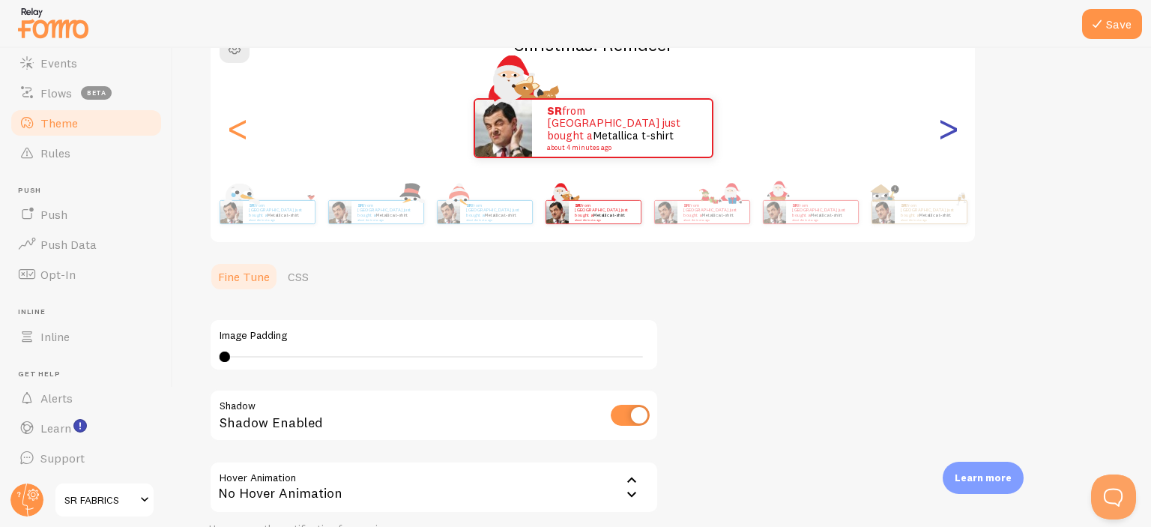
click at [943, 137] on div ">" at bounding box center [948, 128] width 18 height 108
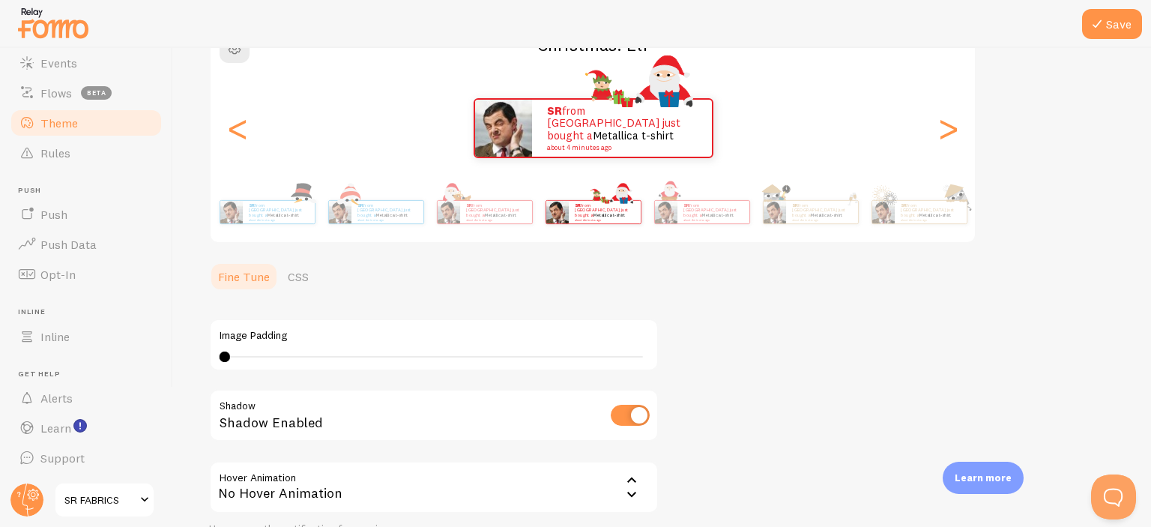
click at [245, 151] on div "SR from [GEOGRAPHIC_DATA] just bought a Metallica t-shirt about 4 minutes ago S…" at bounding box center [593, 128] width 764 height 108
click at [245, 149] on div "<" at bounding box center [238, 128] width 18 height 108
click at [243, 143] on div "<" at bounding box center [238, 128] width 18 height 108
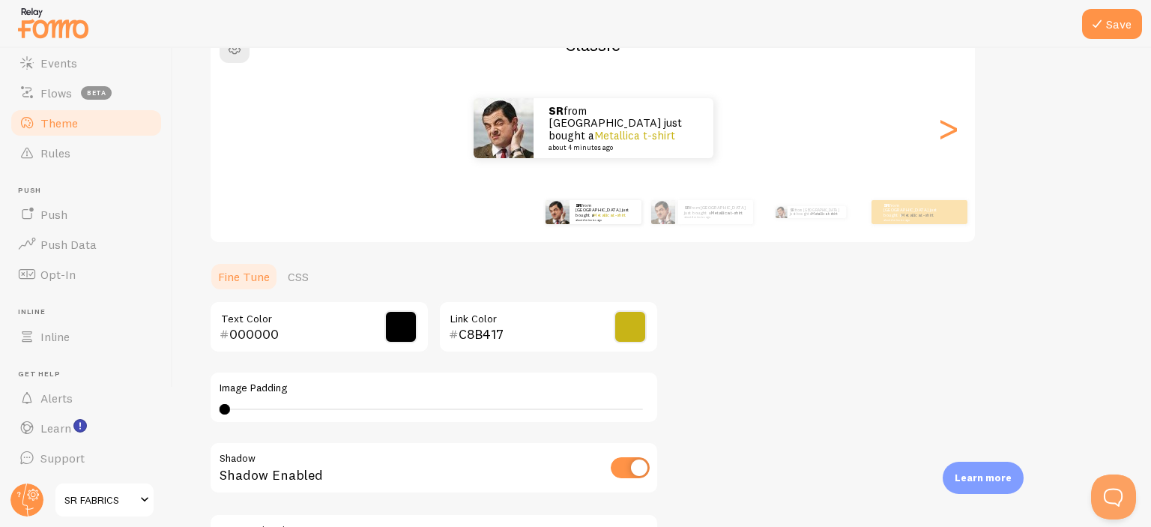
click at [243, 143] on div "<" at bounding box center [238, 128] width 18 height 108
click at [242, 139] on div "SR from [GEOGRAPHIC_DATA] just bought a Metallica t-shirt about 4 minutes ago" at bounding box center [593, 128] width 765 height 60
click at [242, 137] on div "SR from [GEOGRAPHIC_DATA] just bought a Metallica t-shirt about 4 minutes ago" at bounding box center [593, 128] width 765 height 60
click at [236, 53] on span "button" at bounding box center [235, 48] width 18 height 18
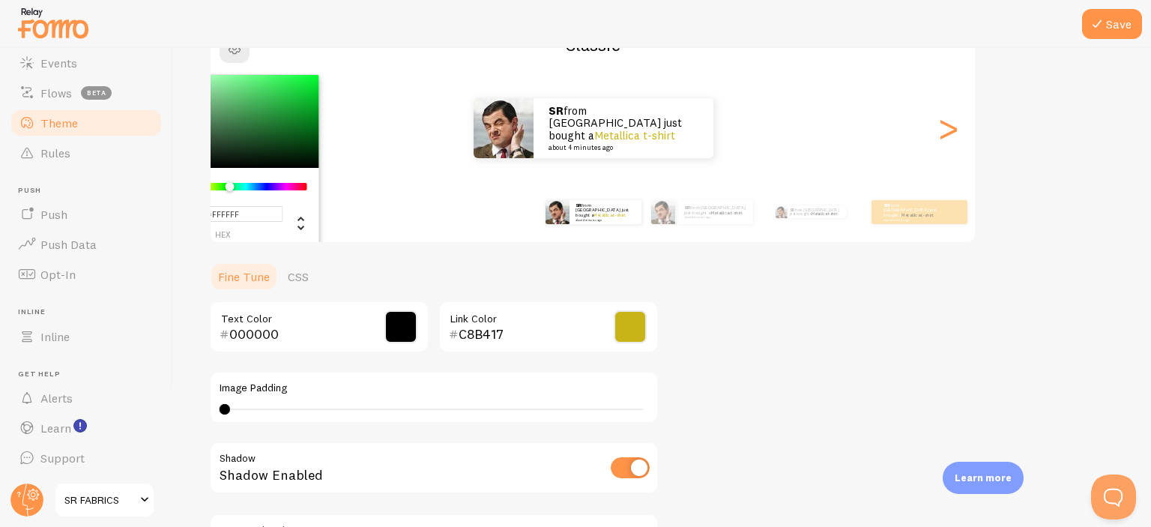
click at [229, 186] on div "Chrome color picker" at bounding box center [246, 186] width 119 height 7
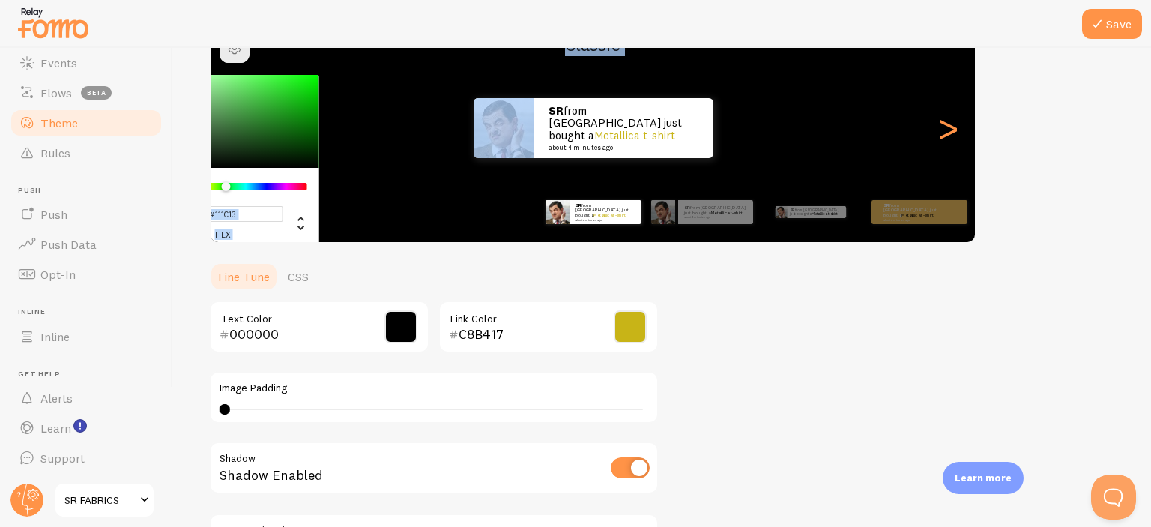
type input "#000000"
drag, startPoint x: 267, startPoint y: 98, endPoint x: 192, endPoint y: 177, distance: 109.2
click at [192, 177] on div "Save Theme Choose a theme for your notifications #000000 hex 0 r 0 g 0 b 120 h …" at bounding box center [662, 287] width 978 height 479
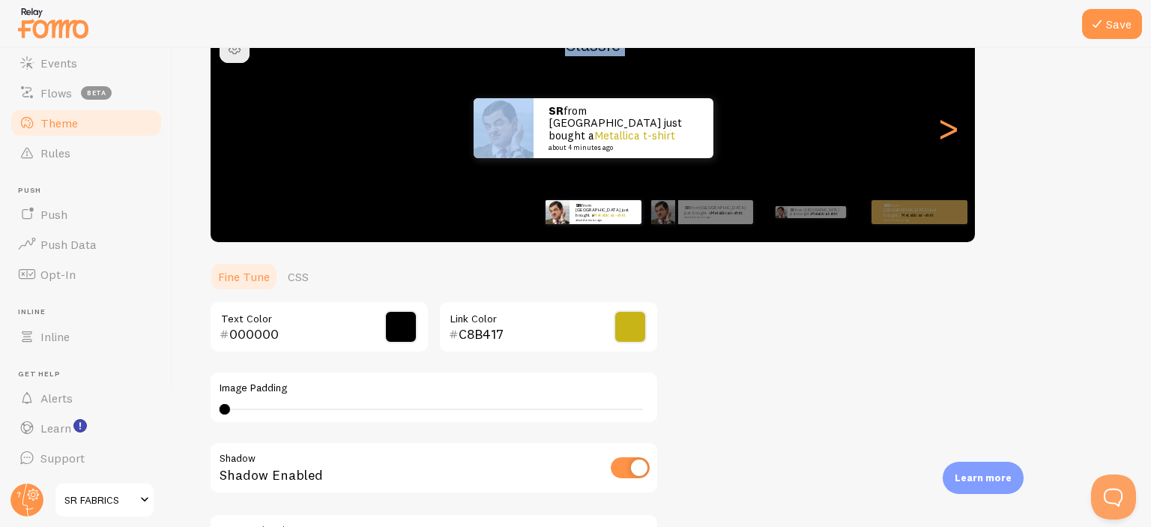
click at [225, 183] on div "SR from [GEOGRAPHIC_DATA] just bought a Metallica t-shirt about 4 minutes ago S…" at bounding box center [593, 212] width 860 height 60
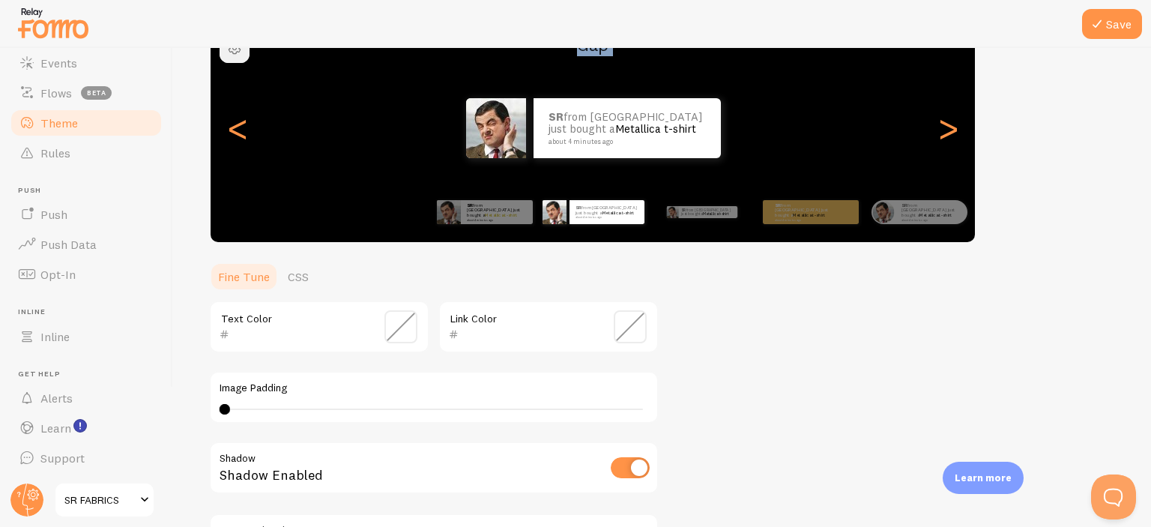
click at [235, 59] on button "button" at bounding box center [235, 48] width 30 height 30
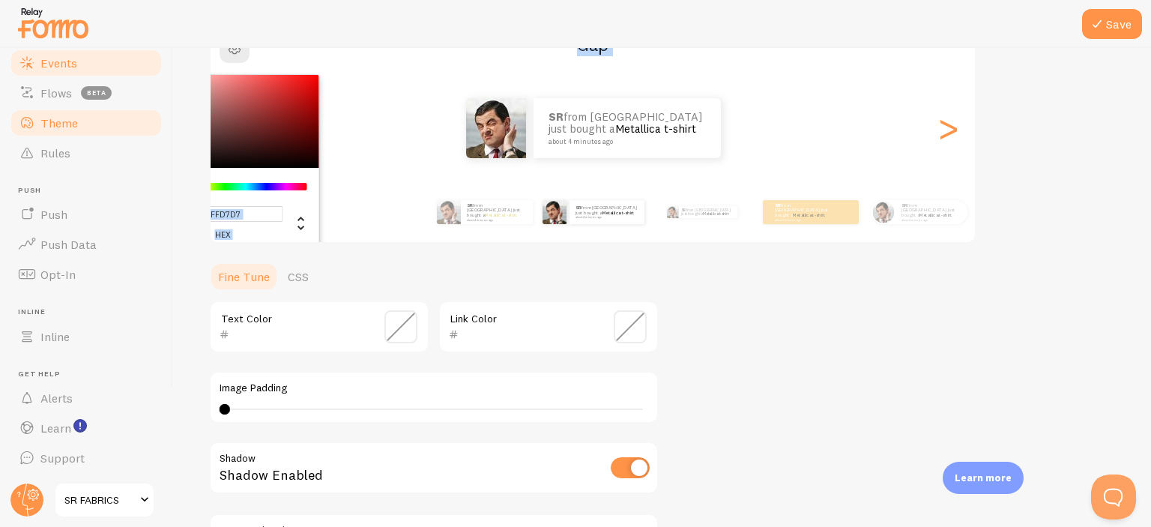
type input "#FFFFFF"
click at [148, 48] on link "Events" at bounding box center [86, 63] width 154 height 30
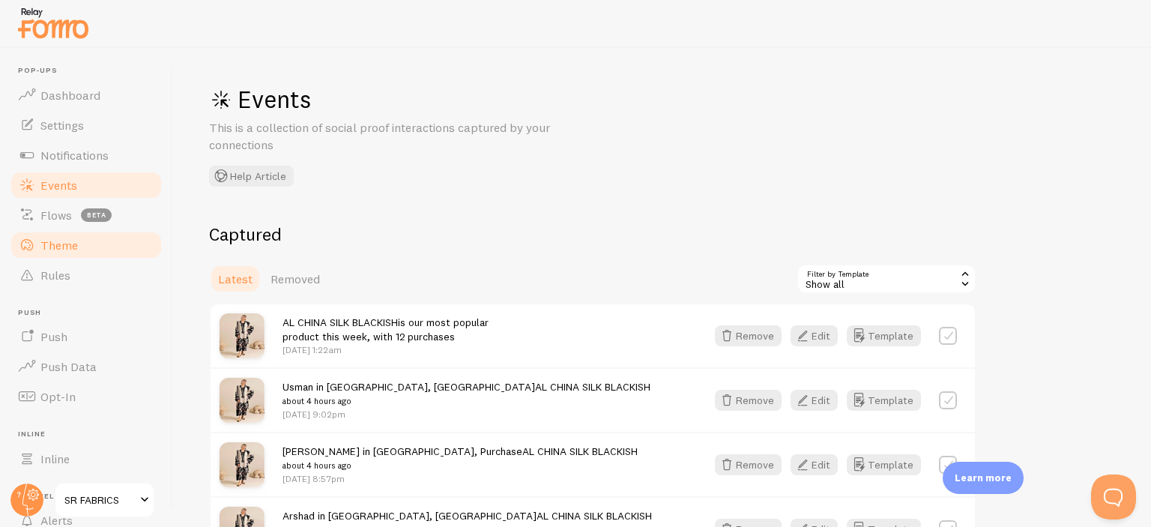
click at [63, 244] on span "Theme" at bounding box center [58, 245] width 37 height 15
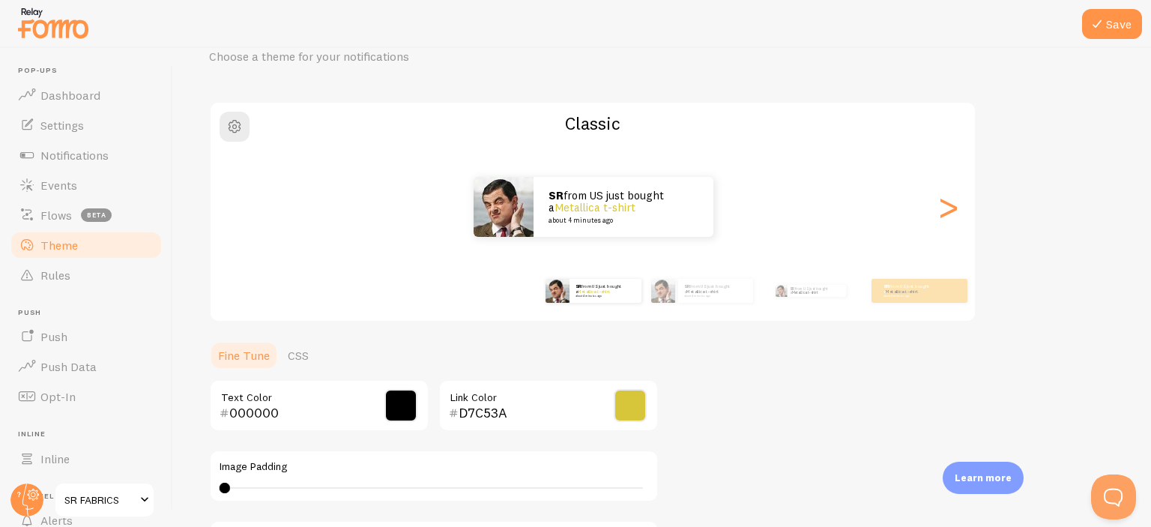
scroll to position [75, 0]
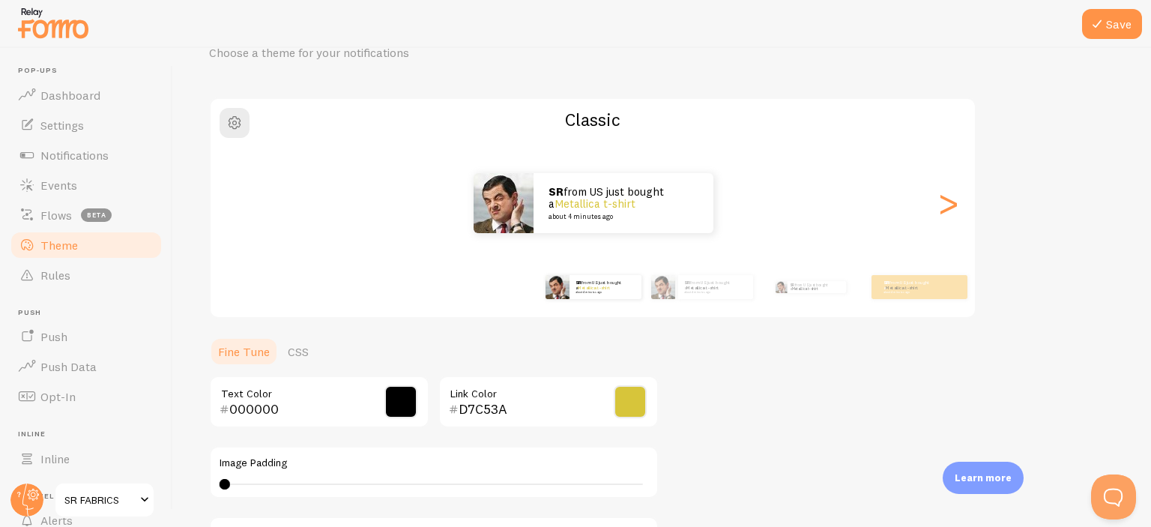
click at [628, 405] on span at bounding box center [630, 401] width 33 height 33
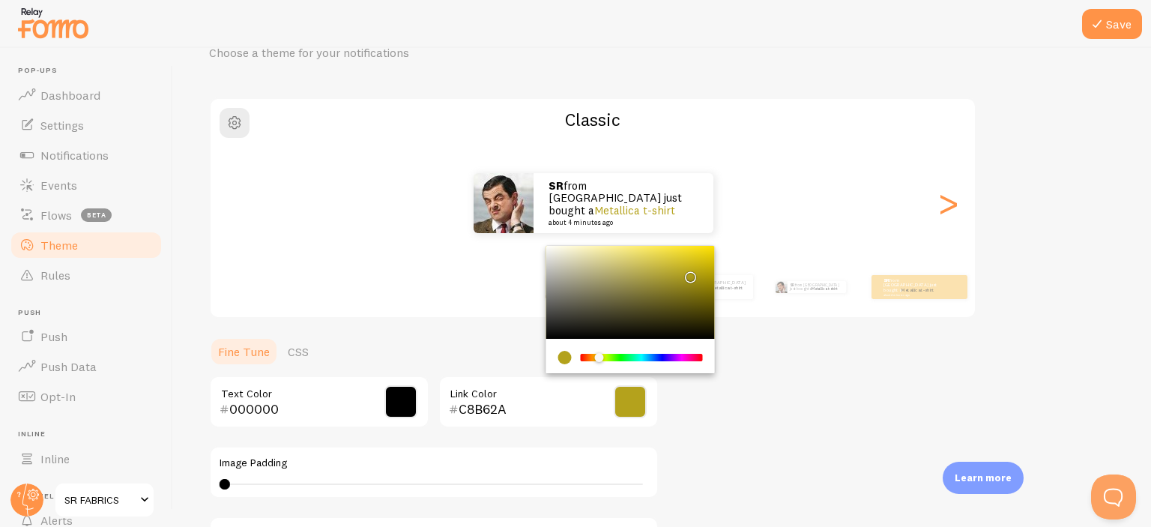
type input "B4A21C"
drag, startPoint x: 669, startPoint y: 260, endPoint x: 688, endPoint y: 273, distance: 22.7
click at [688, 273] on div "Chrome color picker" at bounding box center [690, 277] width 9 height 9
drag, startPoint x: 785, startPoint y: 332, endPoint x: 798, endPoint y: 330, distance: 12.8
click at [787, 331] on div "Theme Choose a theme for your notifications Classic SR from [GEOGRAPHIC_DATA] j…" at bounding box center [662, 364] width 906 height 711
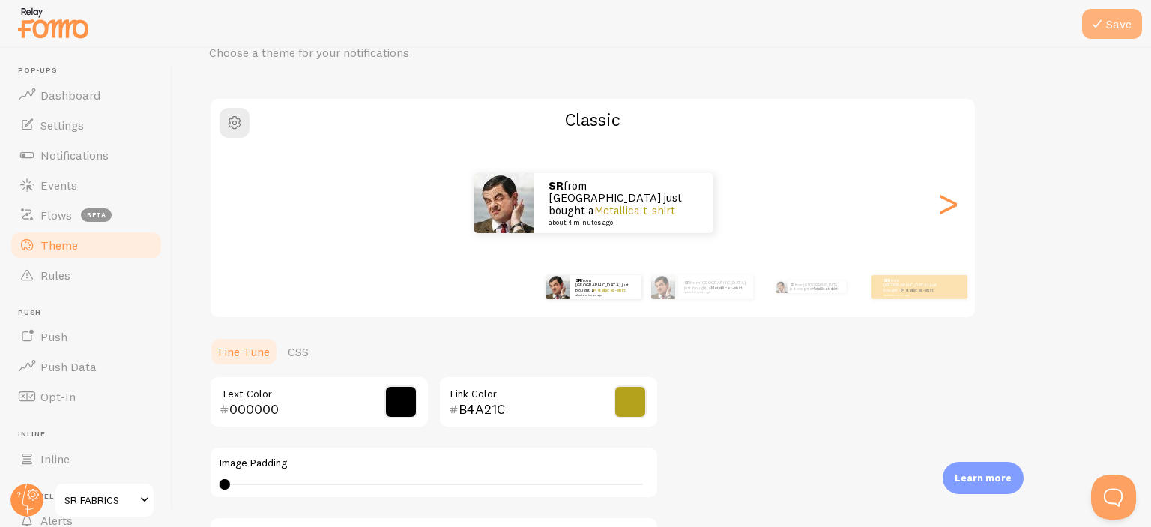
click at [1089, 32] on button "Save" at bounding box center [1112, 24] width 60 height 30
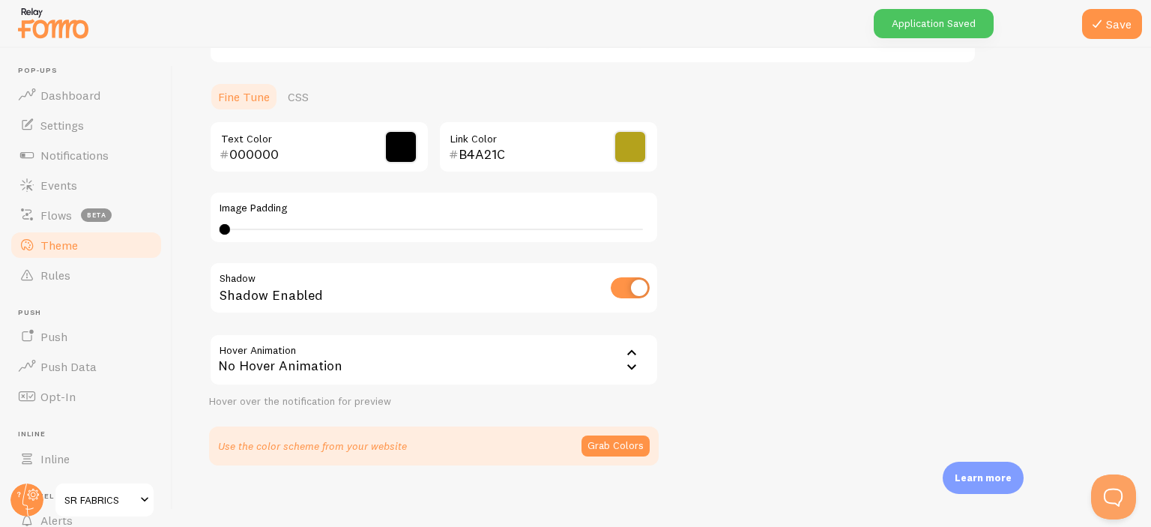
scroll to position [339, 0]
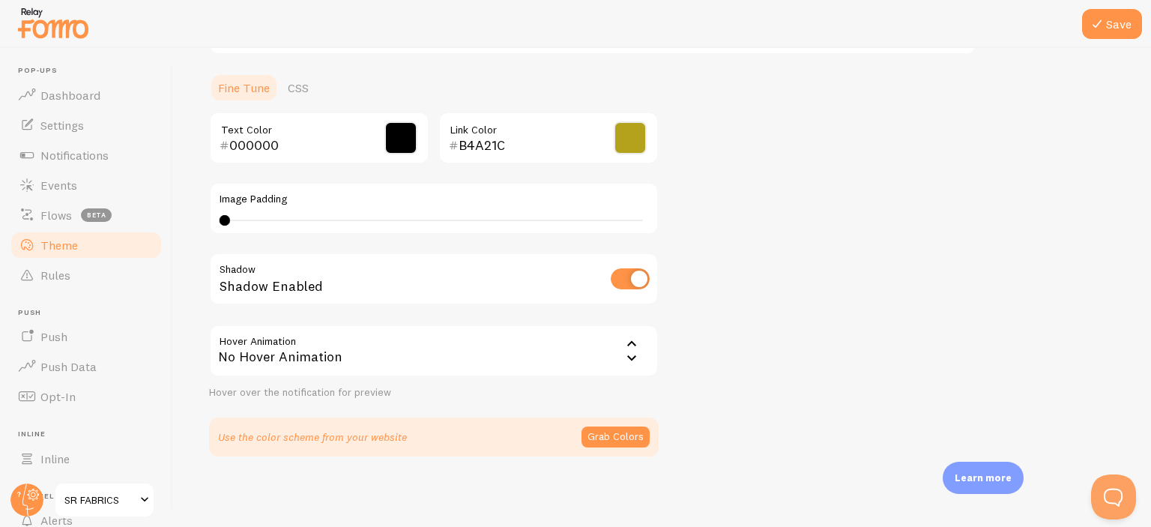
click at [782, 209] on div "Theme Choose a theme for your notifications Classic SR from [GEOGRAPHIC_DATA] j…" at bounding box center [662, 100] width 906 height 711
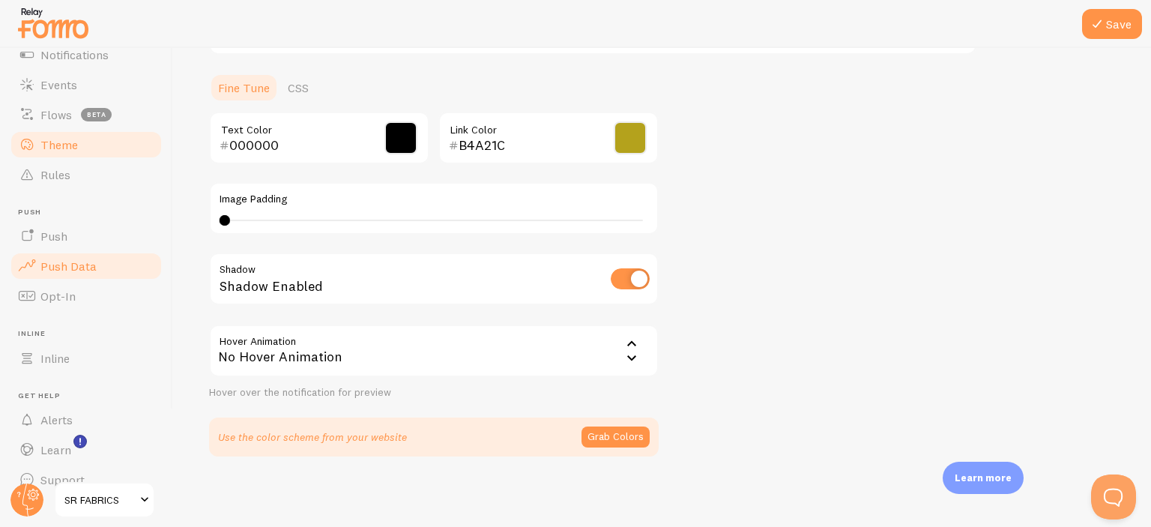
scroll to position [122, 0]
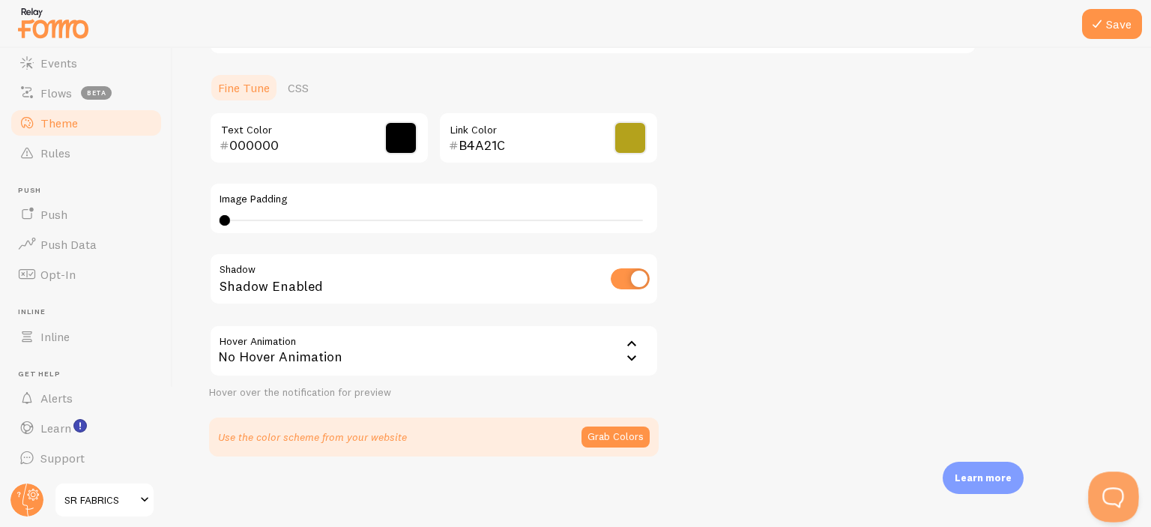
click at [1114, 493] on button "Open Beacon popover" at bounding box center [1110, 493] width 45 height 45
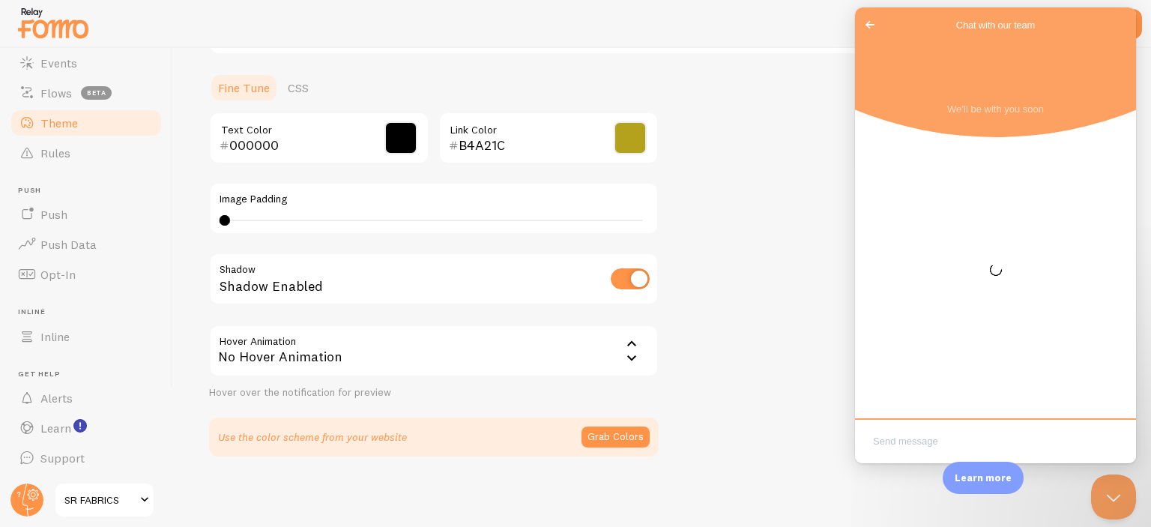
scroll to position [0, 0]
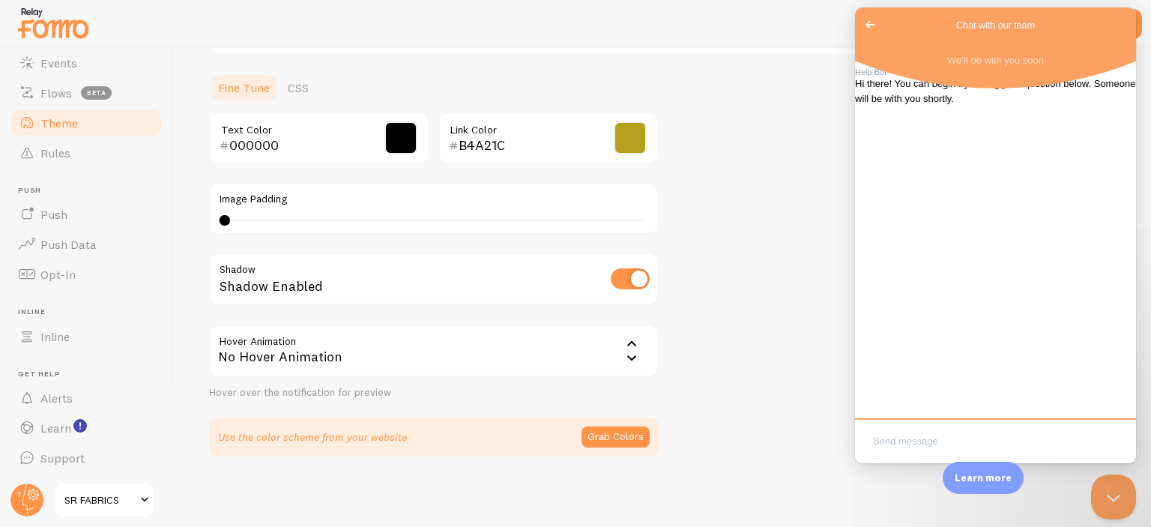
click at [875, 24] on span "Go back" at bounding box center [870, 25] width 18 height 18
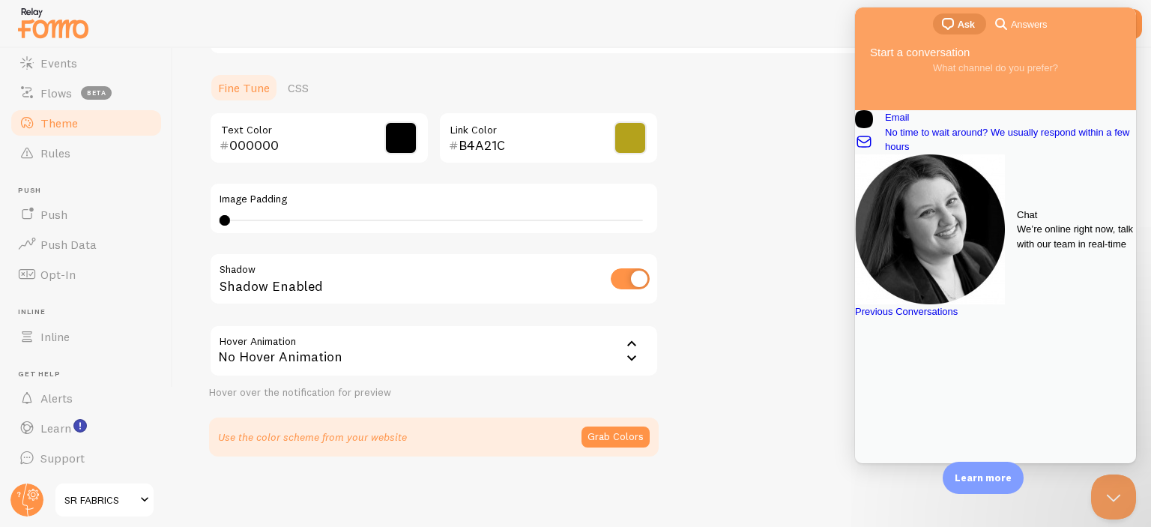
click at [1017, 222] on span "We’re online right now, talk with our team in real-time" at bounding box center [1076, 236] width 119 height 29
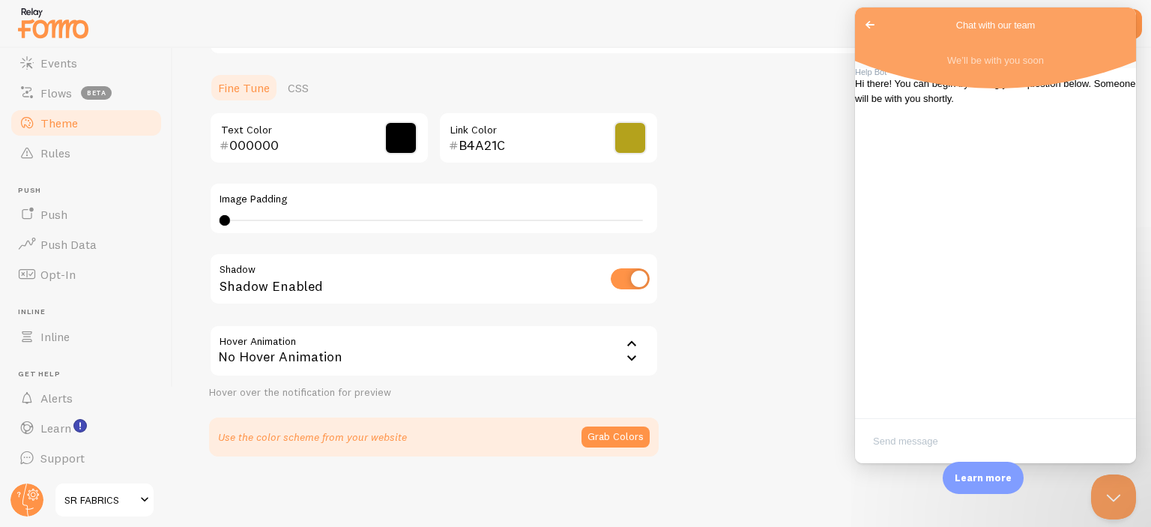
click at [866, 21] on span "Go back" at bounding box center [870, 25] width 18 height 18
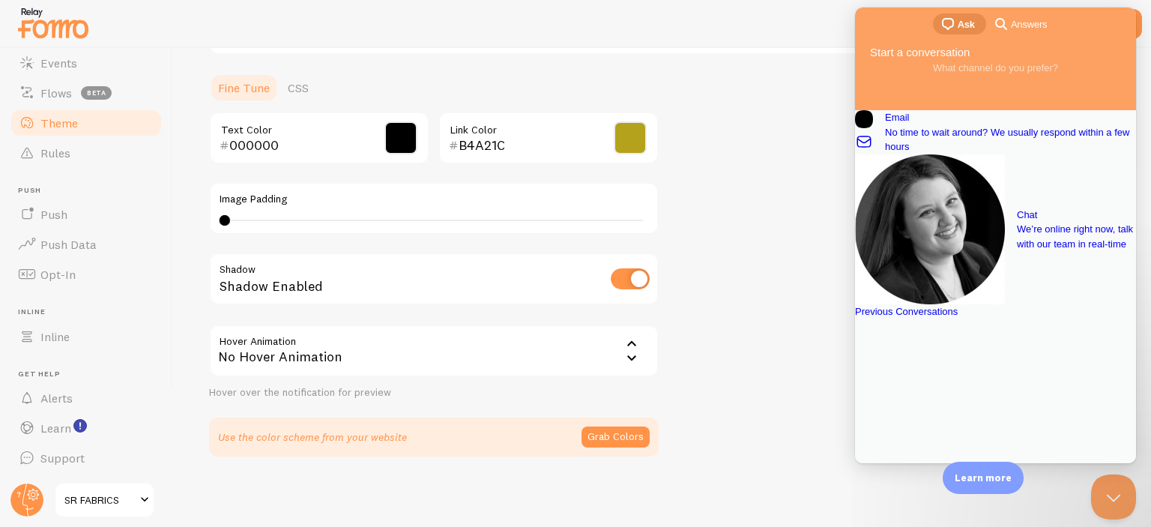
click at [743, 190] on div "Theme Choose a theme for your notifications Classic SR from [GEOGRAPHIC_DATA] j…" at bounding box center [662, 100] width 906 height 711
click at [1104, 490] on button "Close Beacon popover" at bounding box center [1110, 493] width 45 height 45
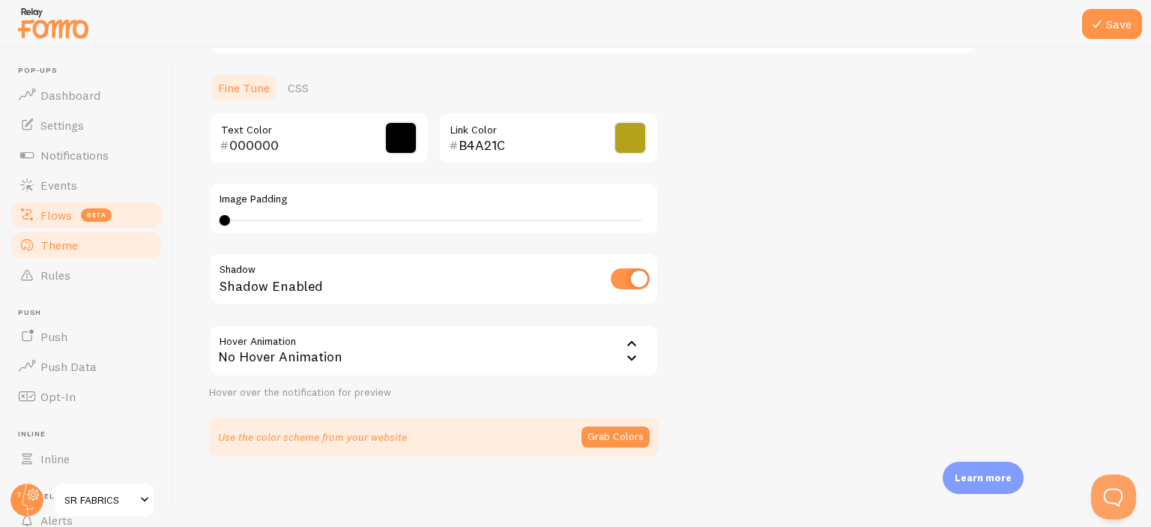
click at [78, 203] on link "Flows beta" at bounding box center [86, 215] width 154 height 30
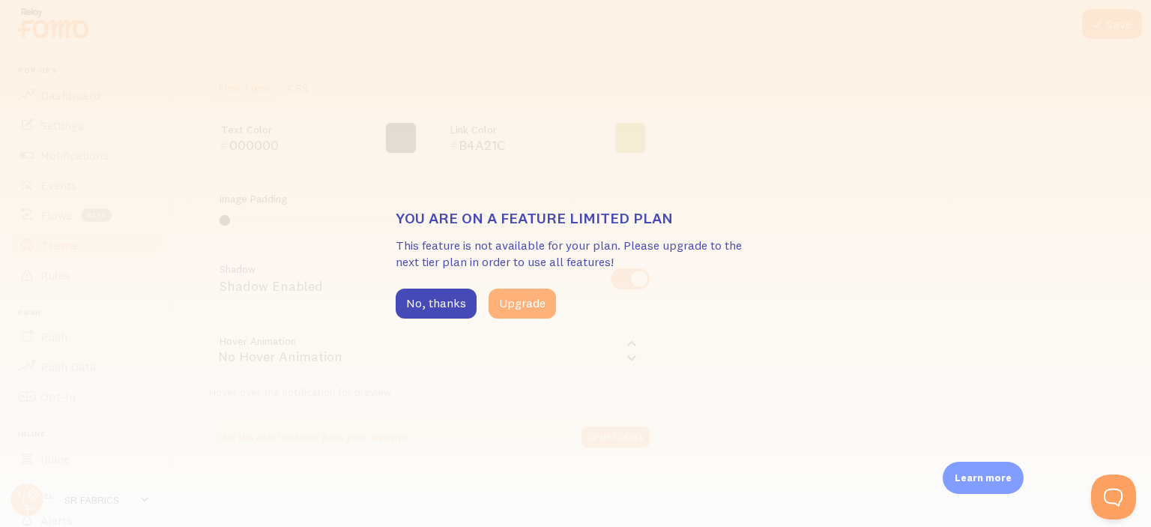
click at [535, 313] on button "Upgrade" at bounding box center [522, 303] width 67 height 30
